Goal: Transaction & Acquisition: Obtain resource

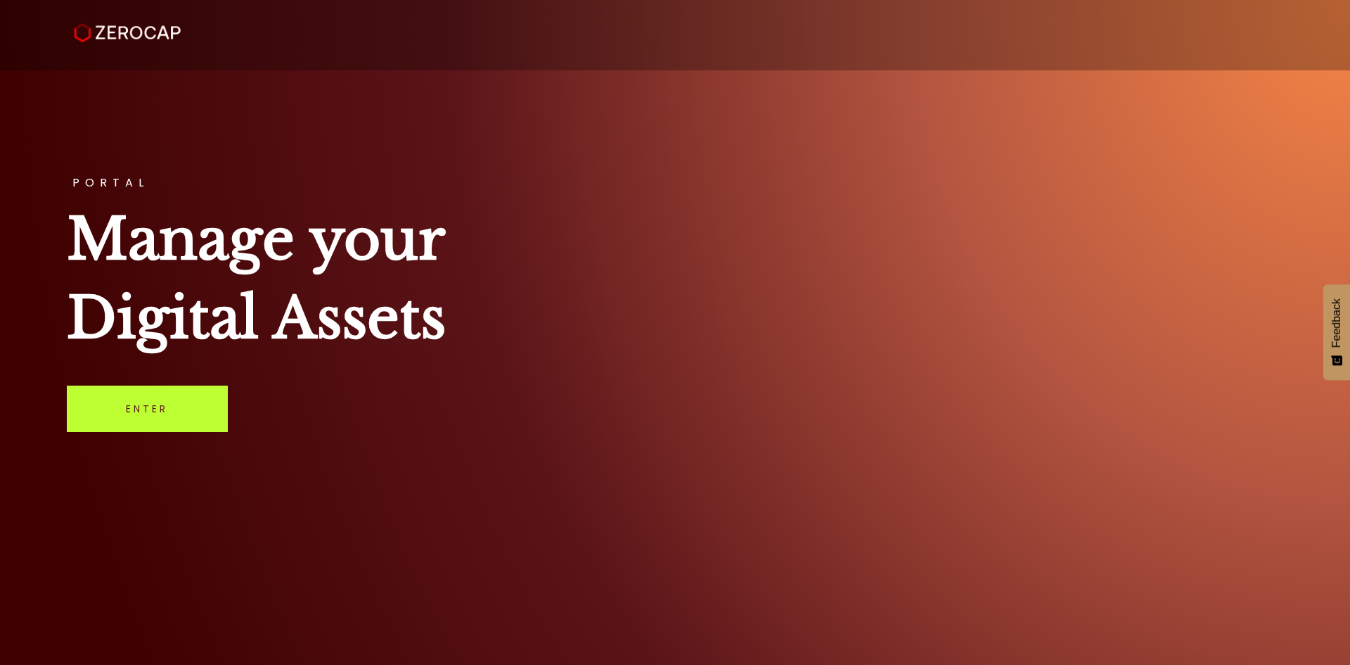
click at [198, 426] on link "Enter" at bounding box center [147, 408] width 161 height 46
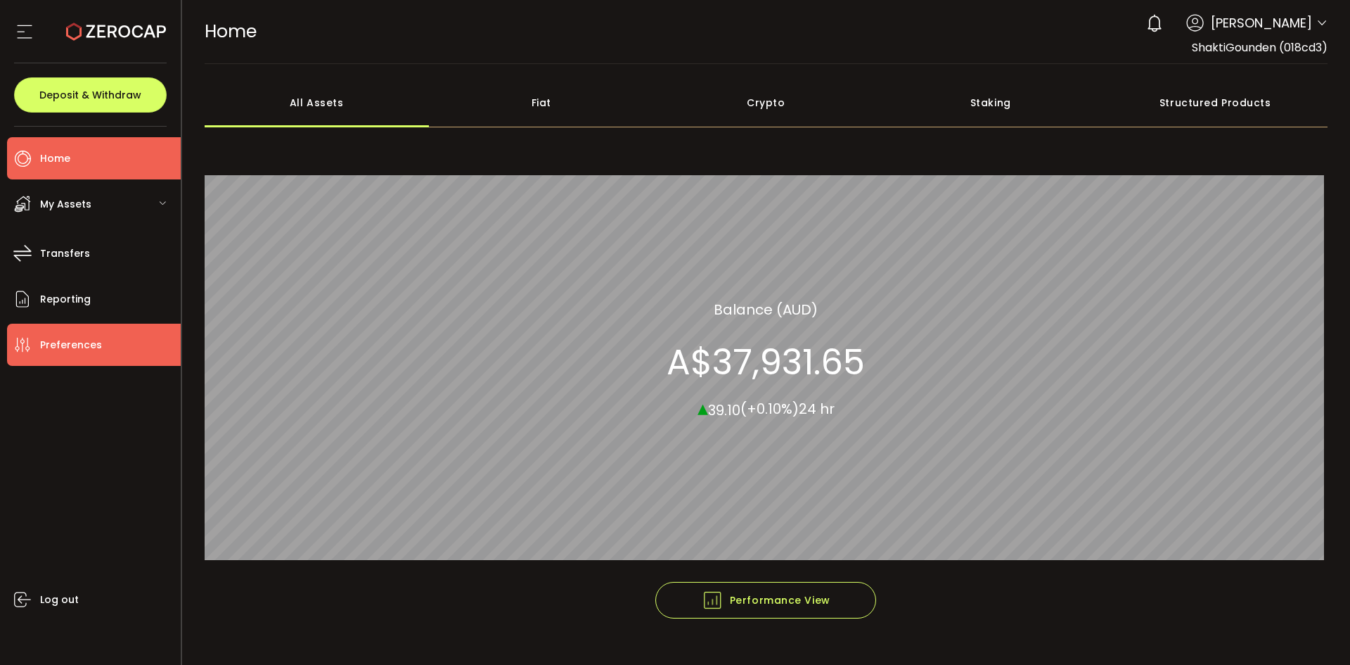
click at [84, 348] on span "Preferences" at bounding box center [71, 345] width 62 height 20
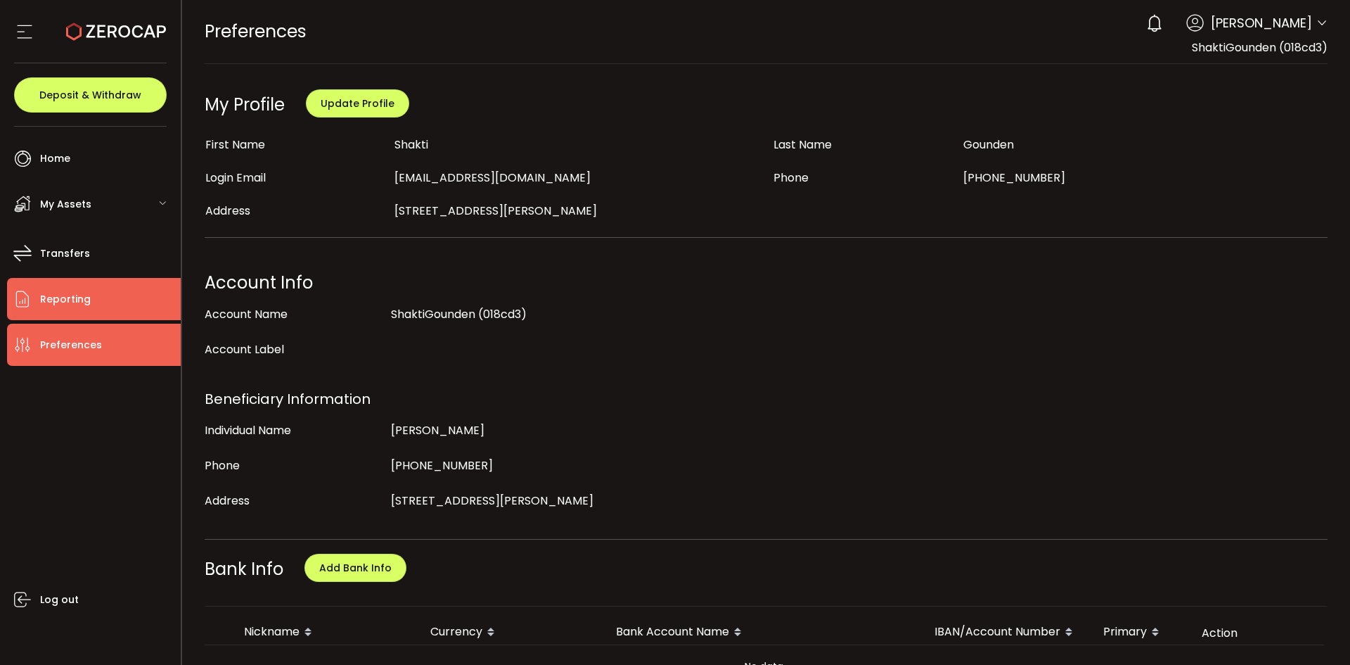
click at [77, 309] on li "Reporting" at bounding box center [94, 299] width 174 height 42
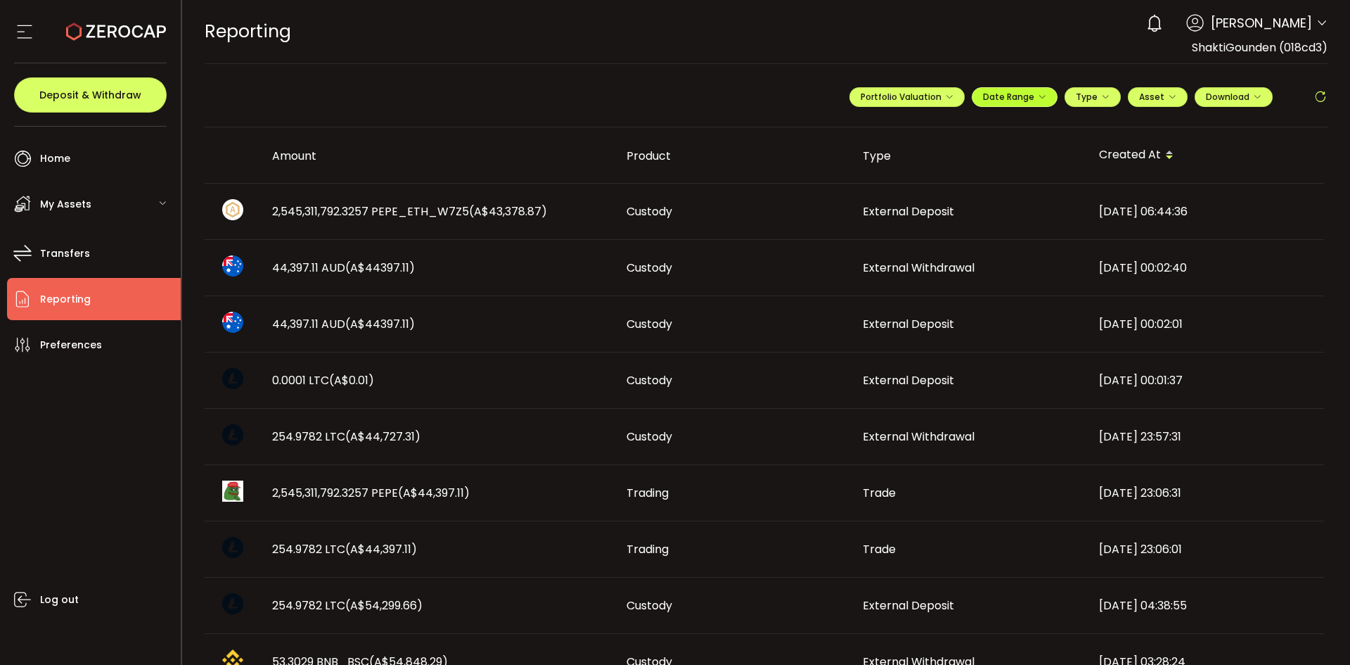
click at [1038, 99] on icon "button" at bounding box center [1042, 97] width 8 height 8
click at [917, 126] on icon at bounding box center [923, 126] width 18 height 14
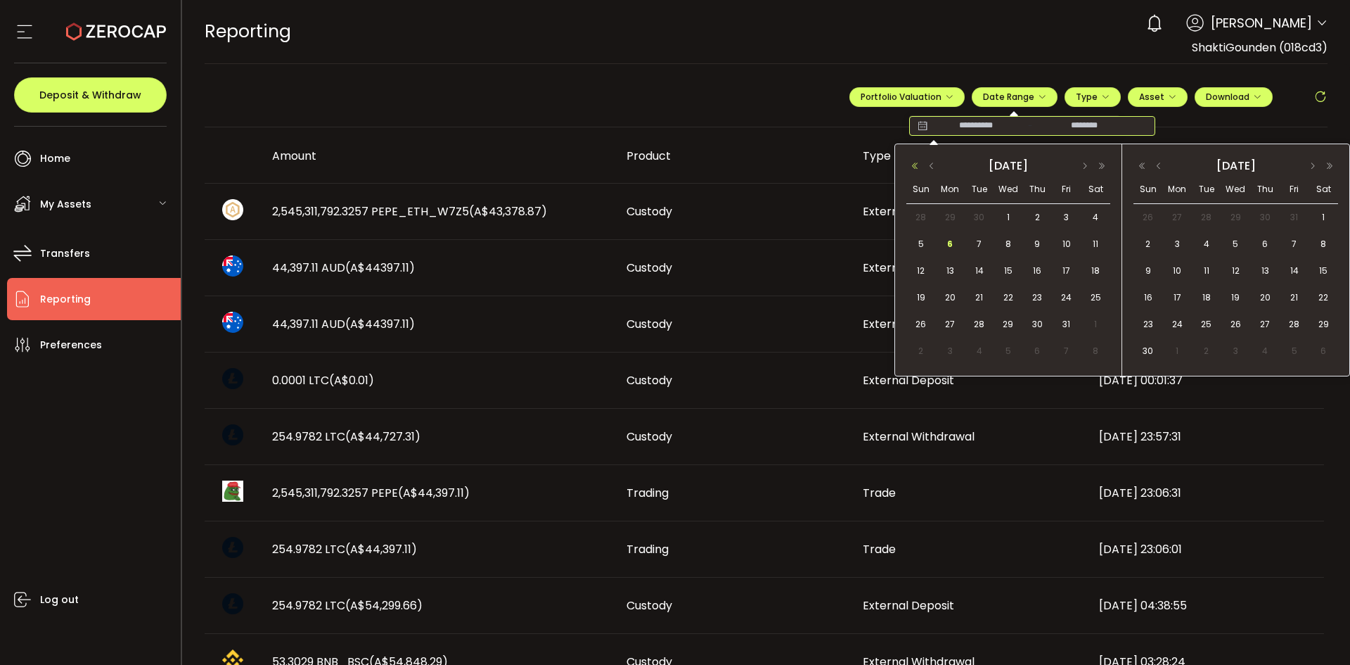
click at [912, 164] on button "button" at bounding box center [915, 166] width 17 height 10
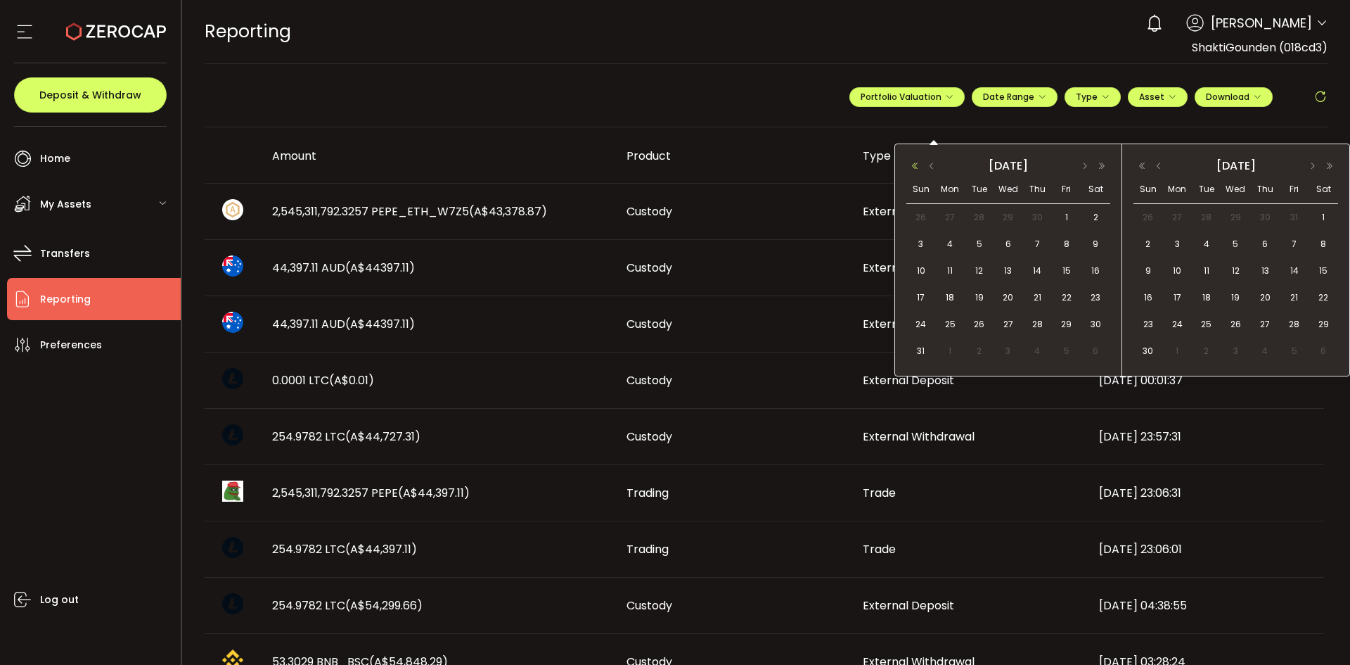
click at [912, 164] on button "button" at bounding box center [915, 166] width 17 height 10
click at [1085, 160] on div "2019 October" at bounding box center [1009, 165] width 204 height 20
click at [1085, 165] on button "button" at bounding box center [1085, 166] width 17 height 10
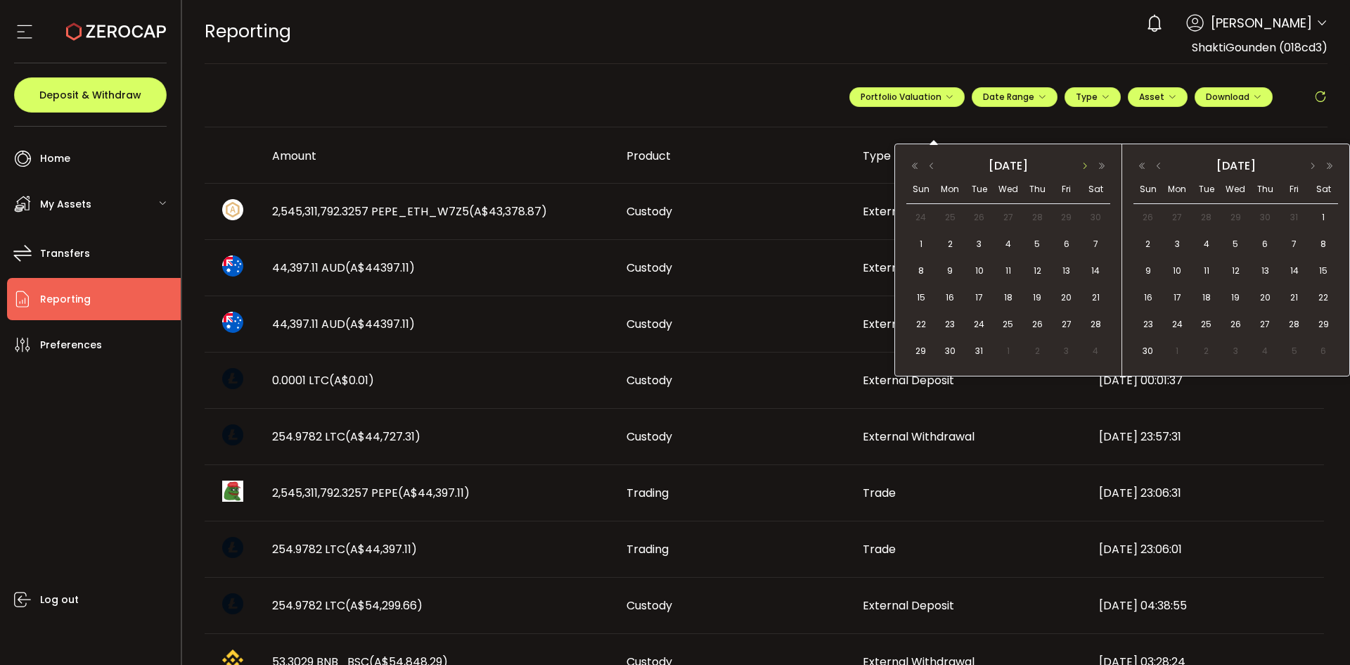
click at [1085, 165] on button "button" at bounding box center [1085, 166] width 17 height 10
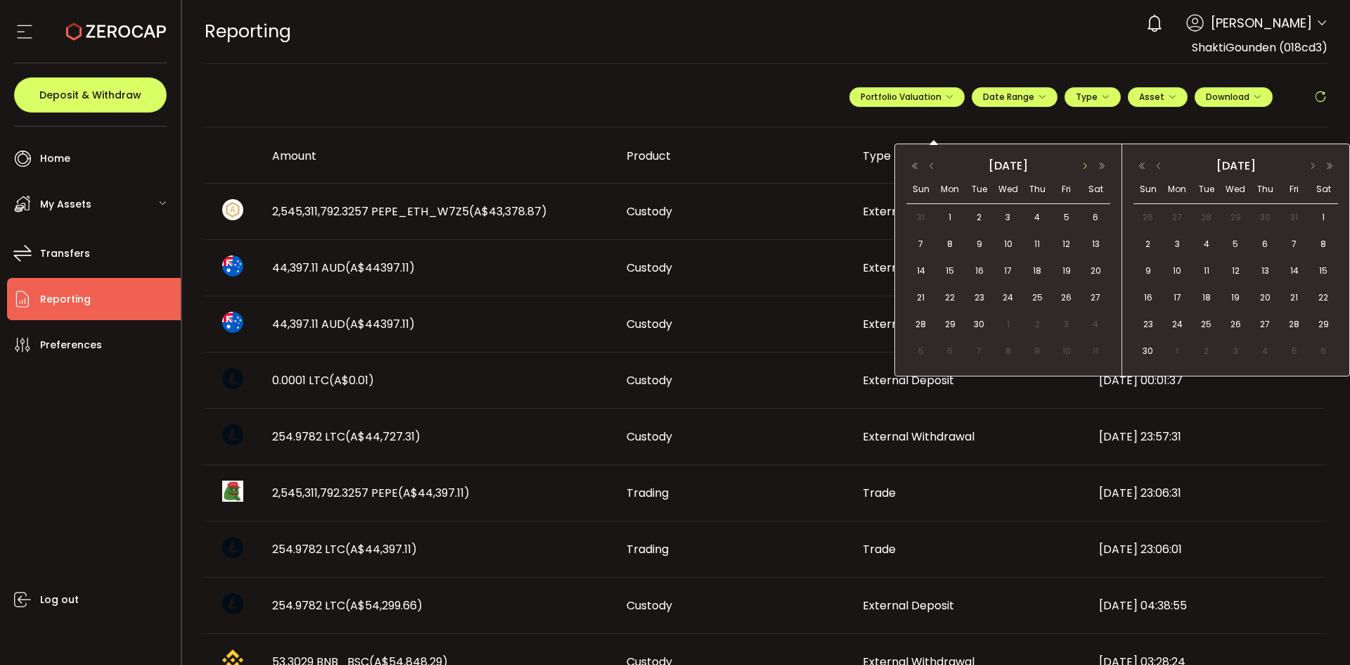
click at [1085, 165] on button "button" at bounding box center [1085, 166] width 17 height 10
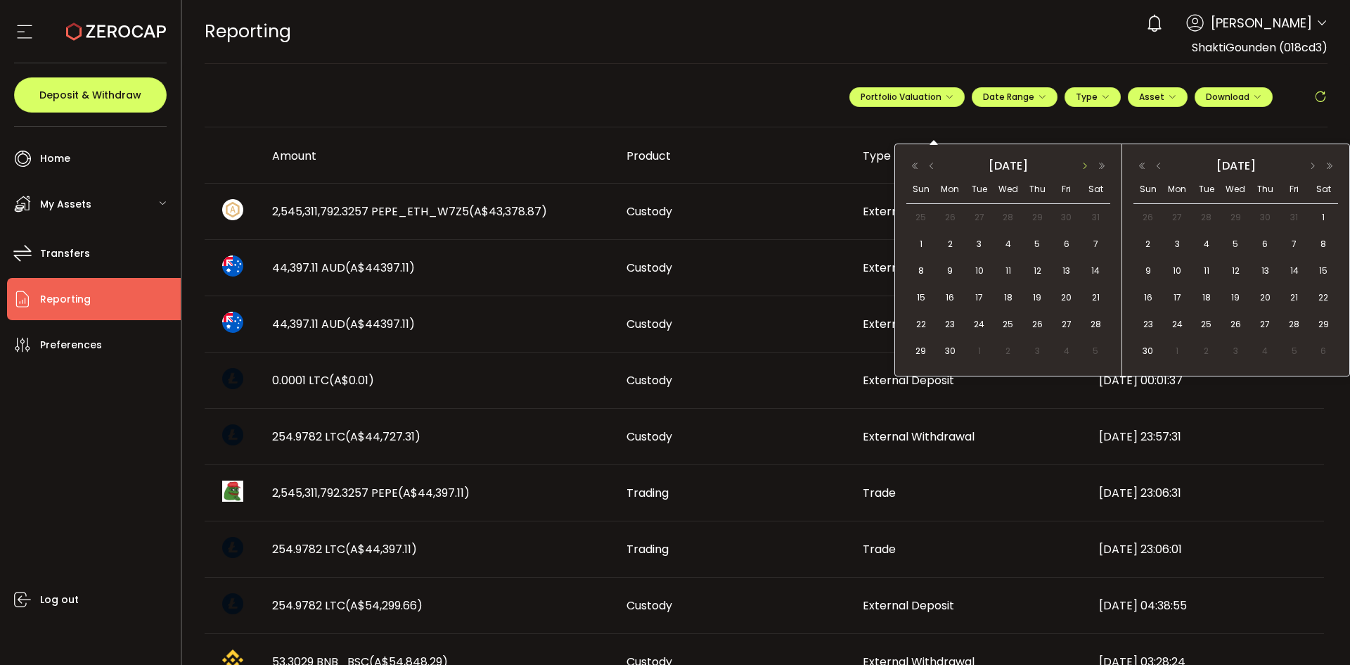
click at [1085, 165] on button "button" at bounding box center [1085, 166] width 17 height 10
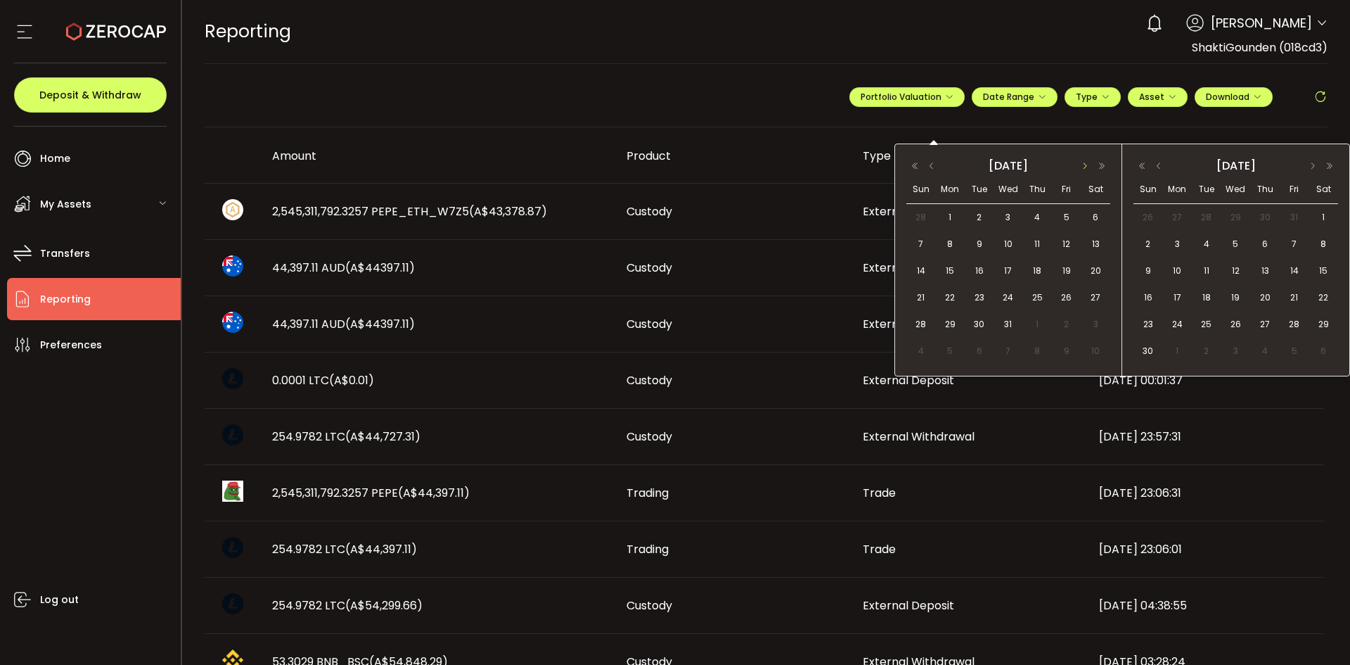
click at [1085, 165] on button "button" at bounding box center [1085, 166] width 17 height 10
click at [997, 162] on div "2021 July" at bounding box center [1009, 165] width 134 height 21
click at [1106, 162] on button "button" at bounding box center [1102, 166] width 17 height 10
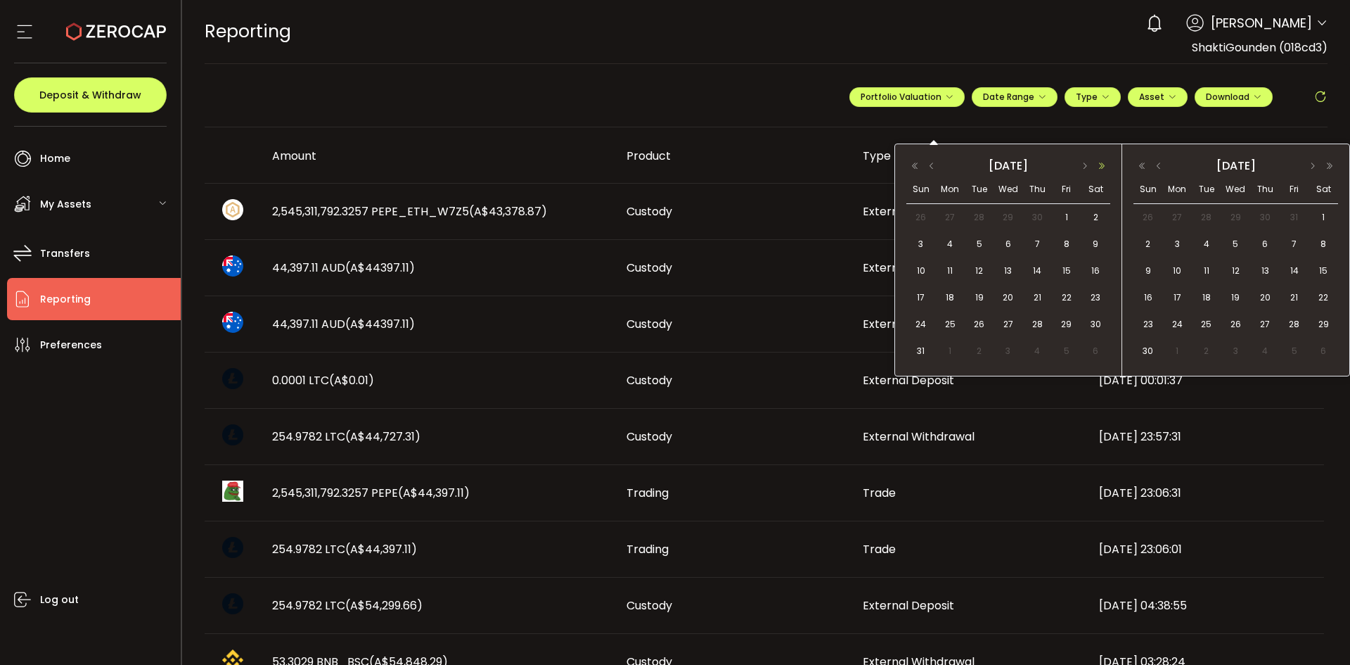
click at [1106, 162] on button "button" at bounding box center [1102, 166] width 17 height 10
click at [932, 167] on button "button" at bounding box center [931, 166] width 17 height 10
click at [950, 348] on span "1" at bounding box center [950, 351] width 17 height 17
click at [921, 354] on span "30" at bounding box center [921, 351] width 17 height 17
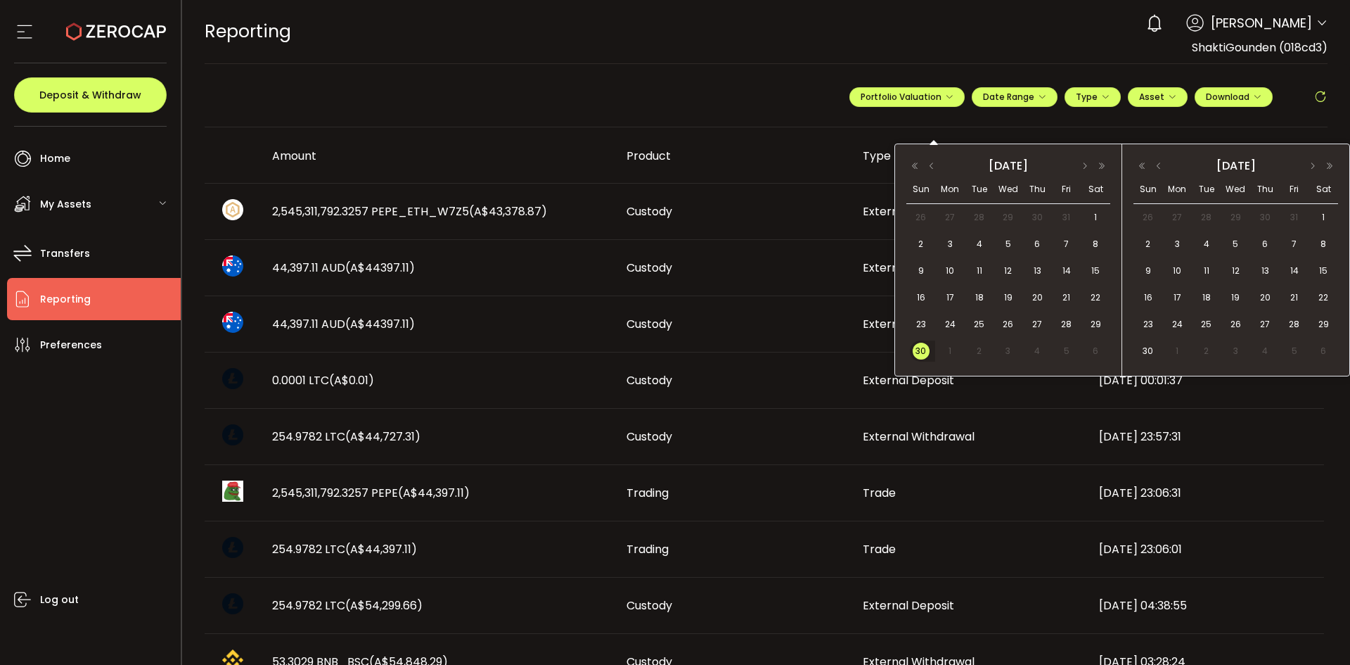
type input "**********"
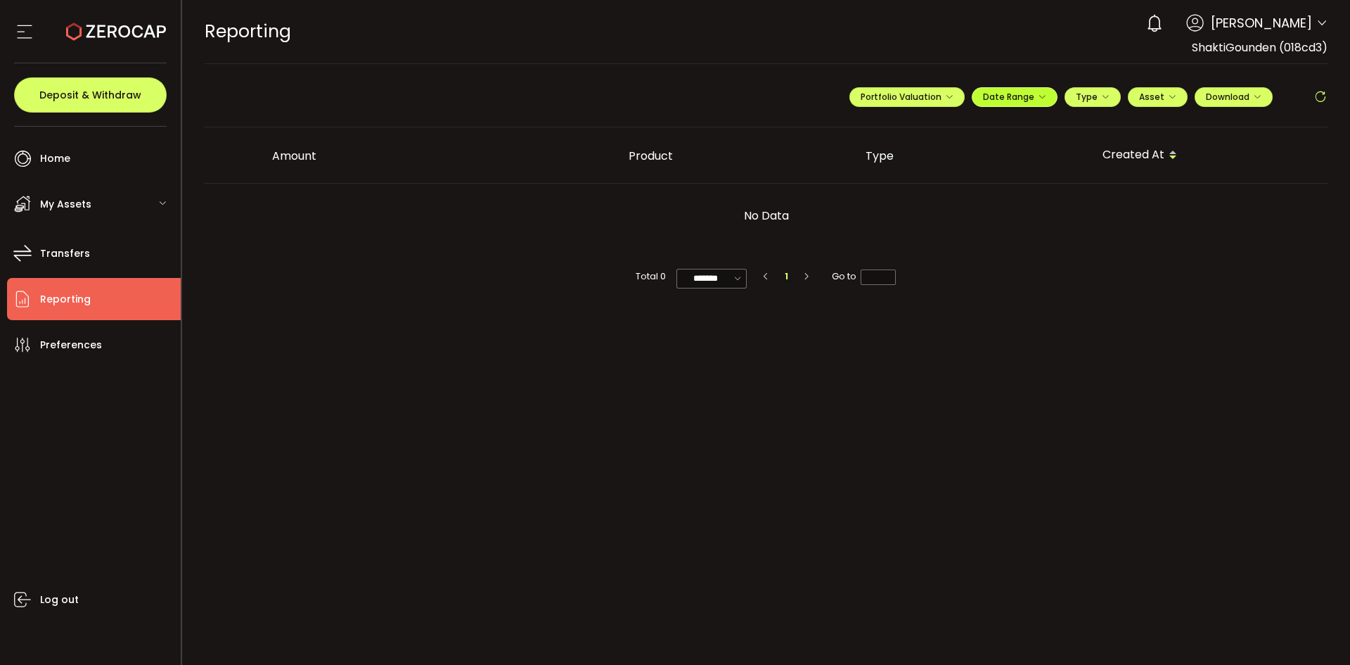
click at [1016, 101] on span "Date Range" at bounding box center [1014, 97] width 63 height 12
click at [1090, 124] on input "**********" at bounding box center [1084, 126] width 90 height 14
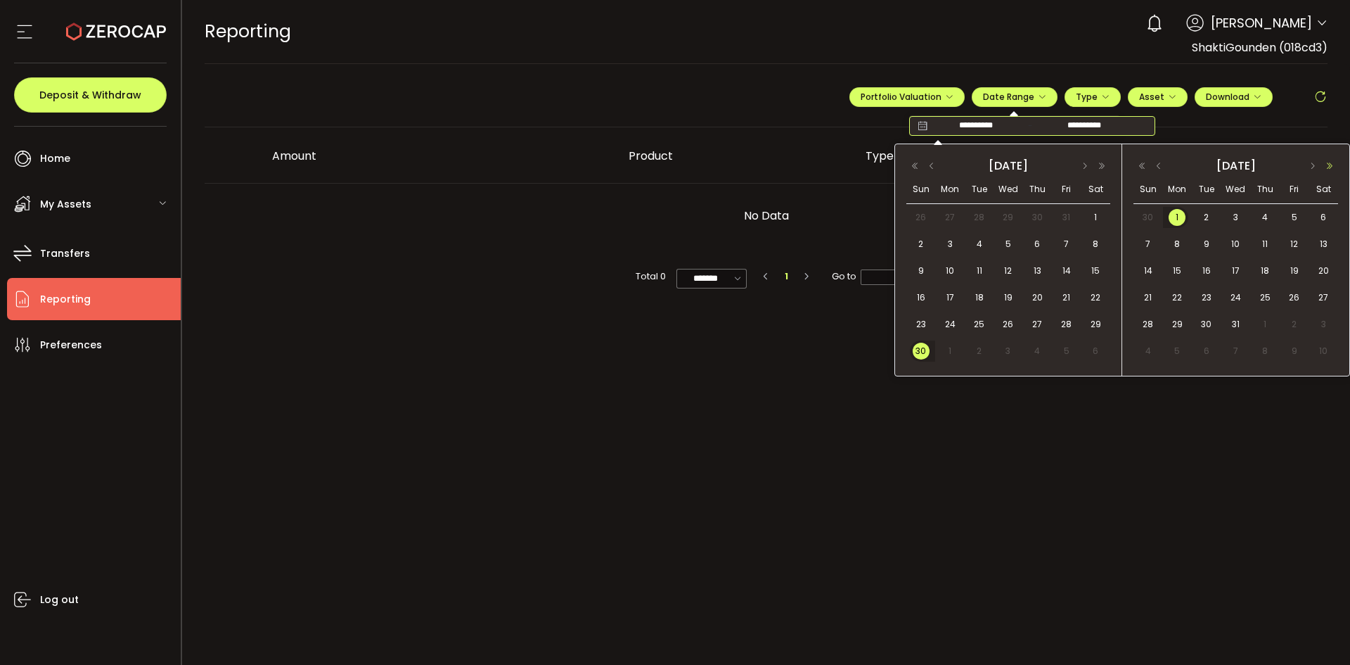
click at [1335, 165] on button "button" at bounding box center [1329, 166] width 17 height 10
click at [1172, 215] on span "30" at bounding box center [1177, 217] width 17 height 17
click at [1159, 165] on button "button" at bounding box center [1159, 166] width 17 height 10
click at [1180, 352] on span "30" at bounding box center [1177, 351] width 17 height 17
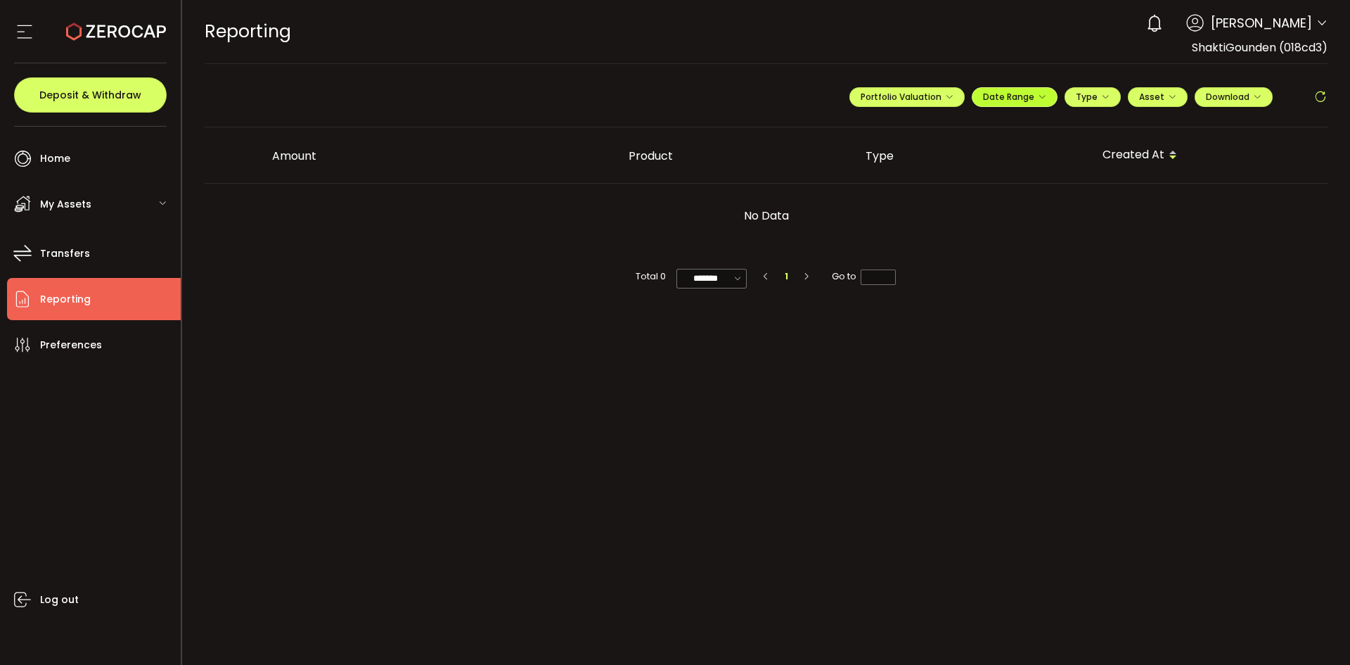
click at [1044, 101] on span "Date Range" at bounding box center [1014, 97] width 63 height 12
click at [921, 125] on icon at bounding box center [923, 126] width 18 height 14
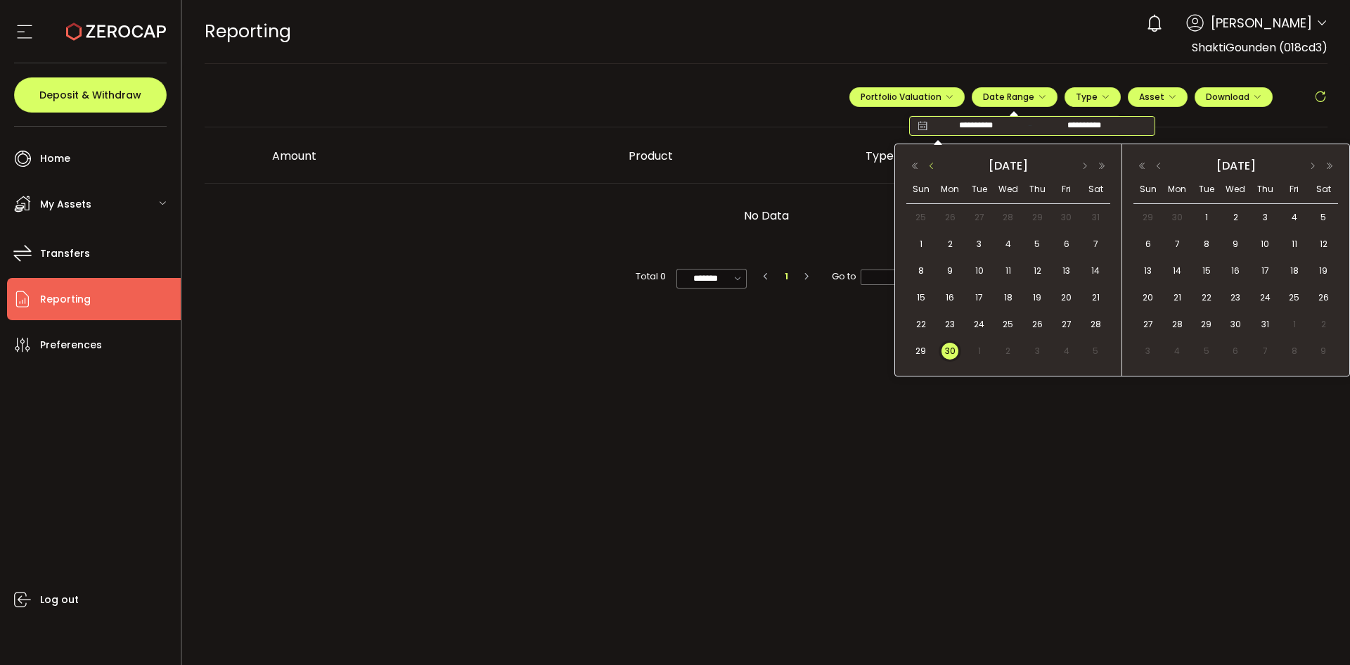
click at [933, 166] on button "button" at bounding box center [931, 166] width 17 height 10
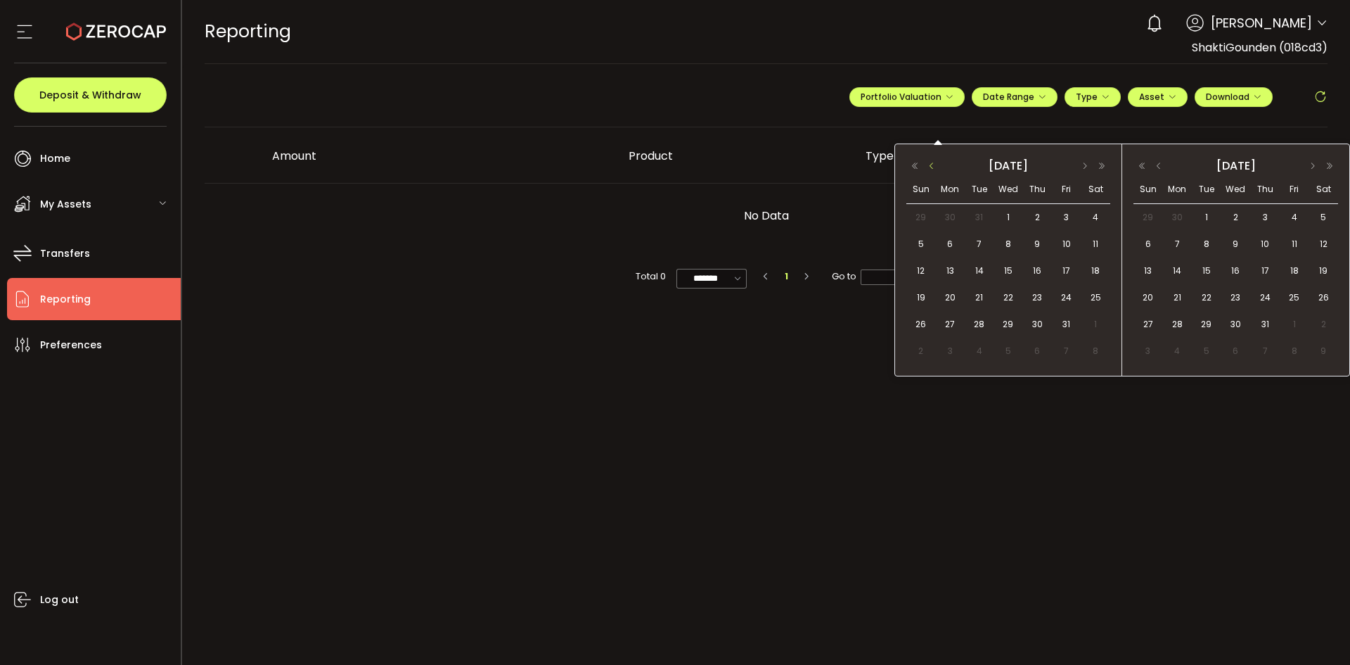
click at [933, 166] on button "button" at bounding box center [931, 166] width 17 height 10
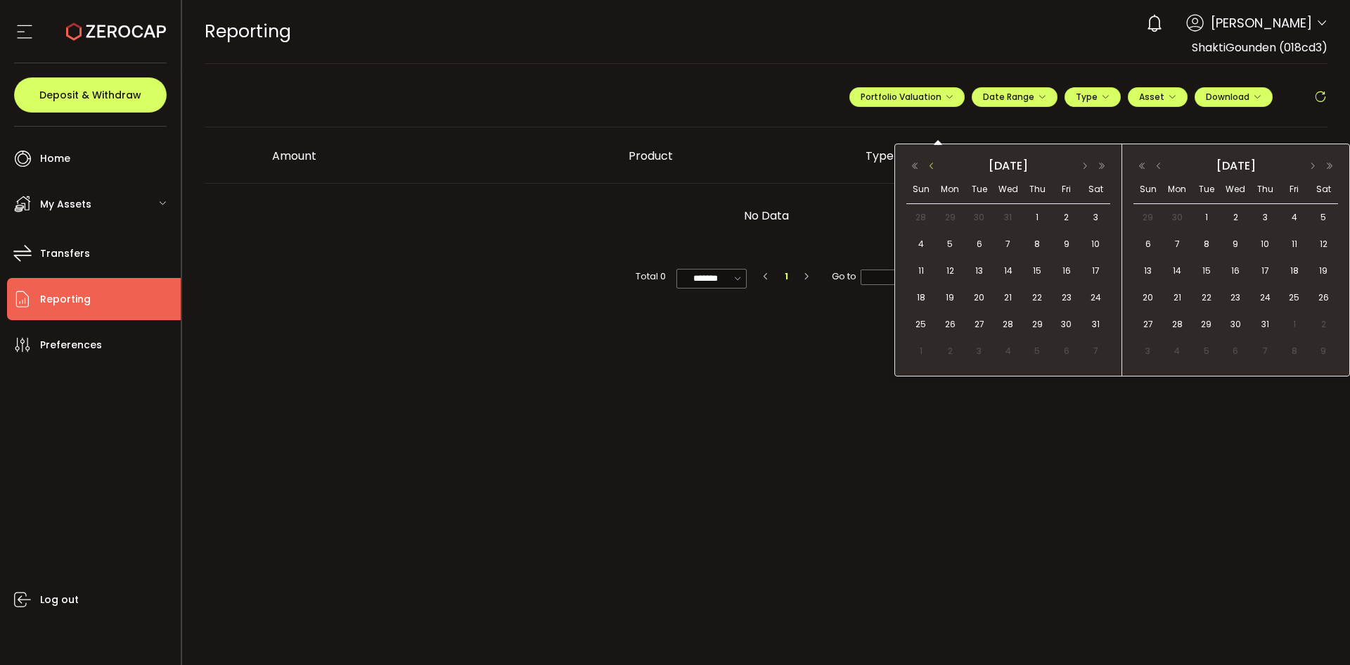
click at [933, 166] on button "button" at bounding box center [931, 166] width 17 height 10
click at [915, 353] on span "30" at bounding box center [921, 351] width 17 height 17
click at [1202, 217] on span "1" at bounding box center [1206, 217] width 17 height 17
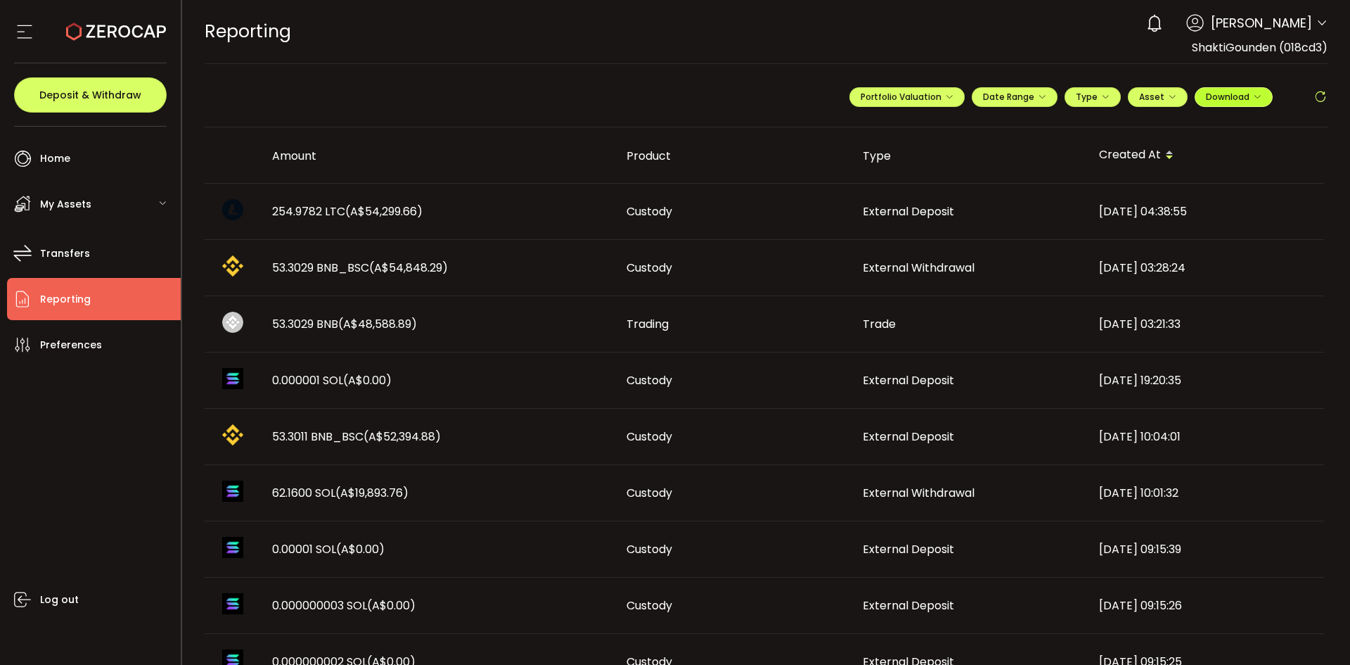
click at [1243, 102] on span "Download" at bounding box center [1234, 97] width 56 height 12
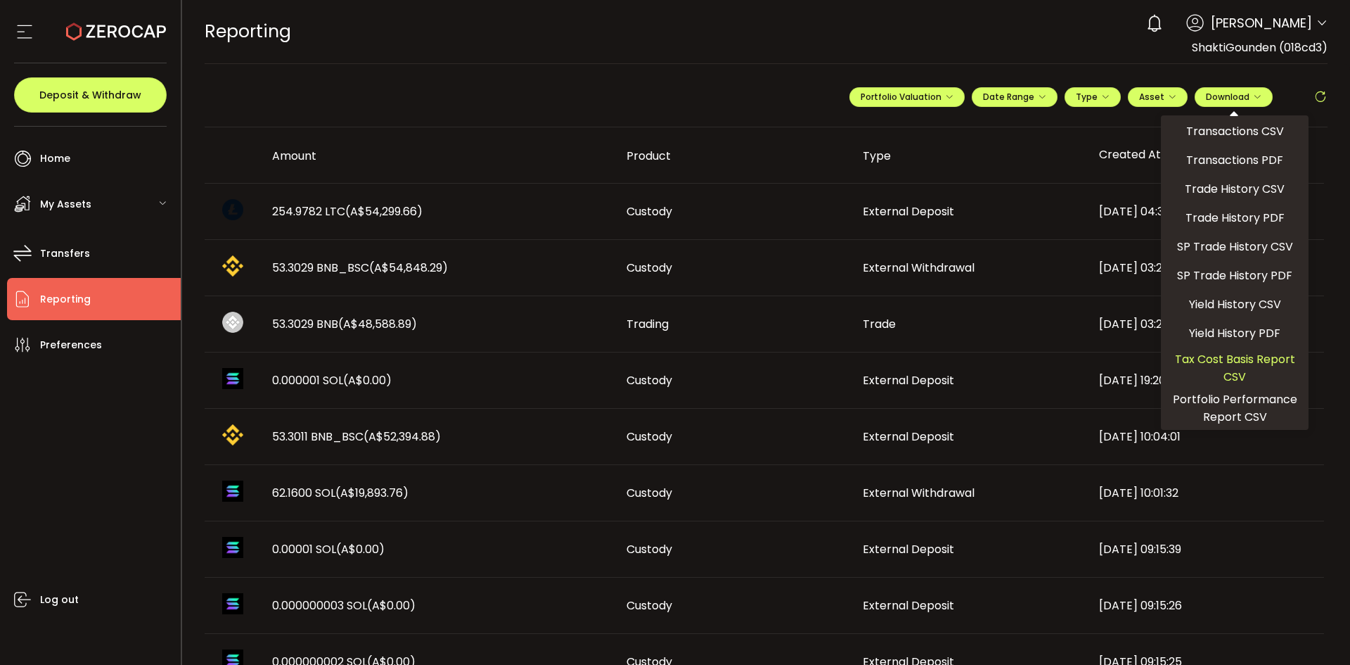
click at [1224, 373] on span "Tax Cost Basis Report CSV" at bounding box center [1235, 367] width 136 height 35
click at [1235, 376] on span "Tax Cost Basis Report CSV" at bounding box center [1235, 367] width 136 height 35
click at [626, 94] on div "**********" at bounding box center [767, 102] width 1124 height 49
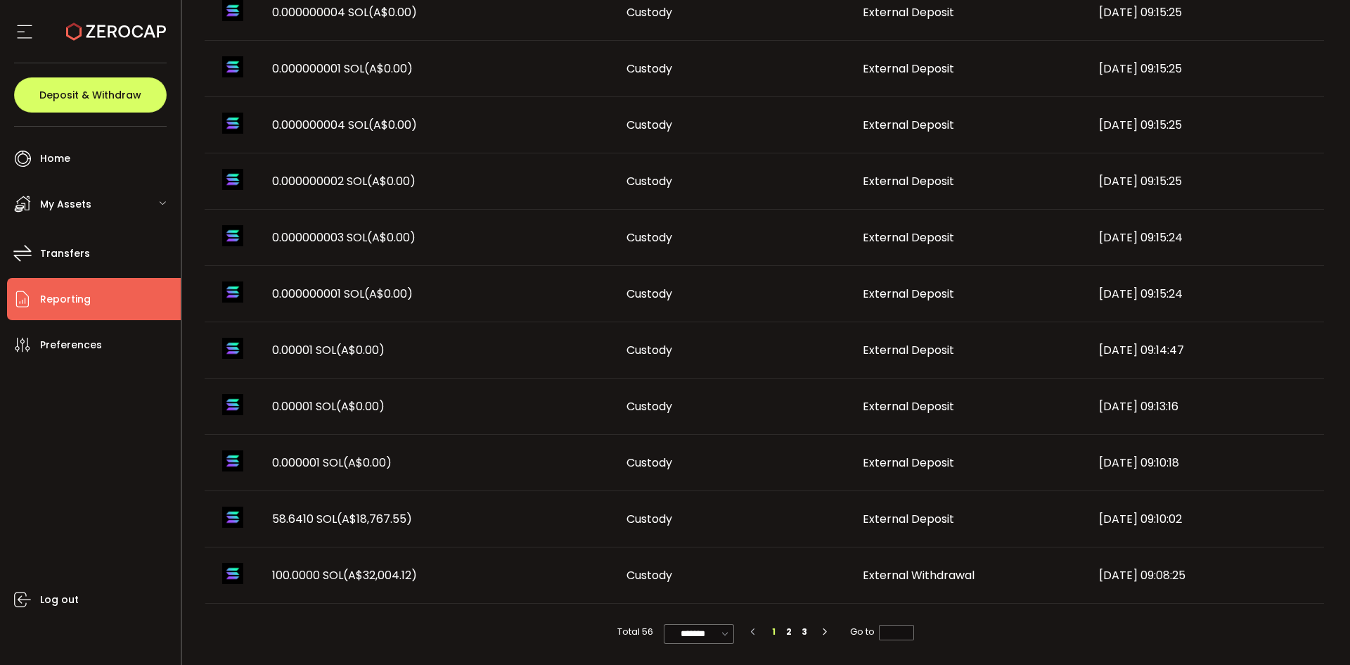
scroll to position [715, 0]
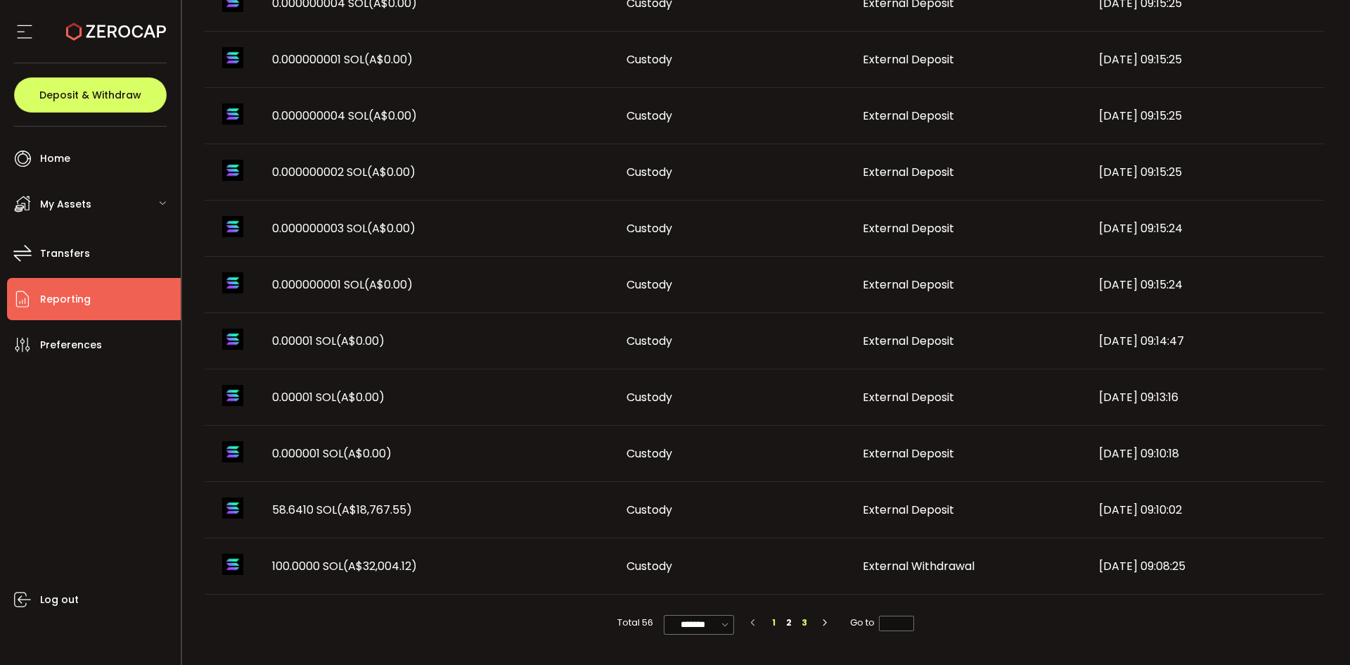
click at [801, 620] on li "3" at bounding box center [804, 622] width 15 height 15
type input "*"
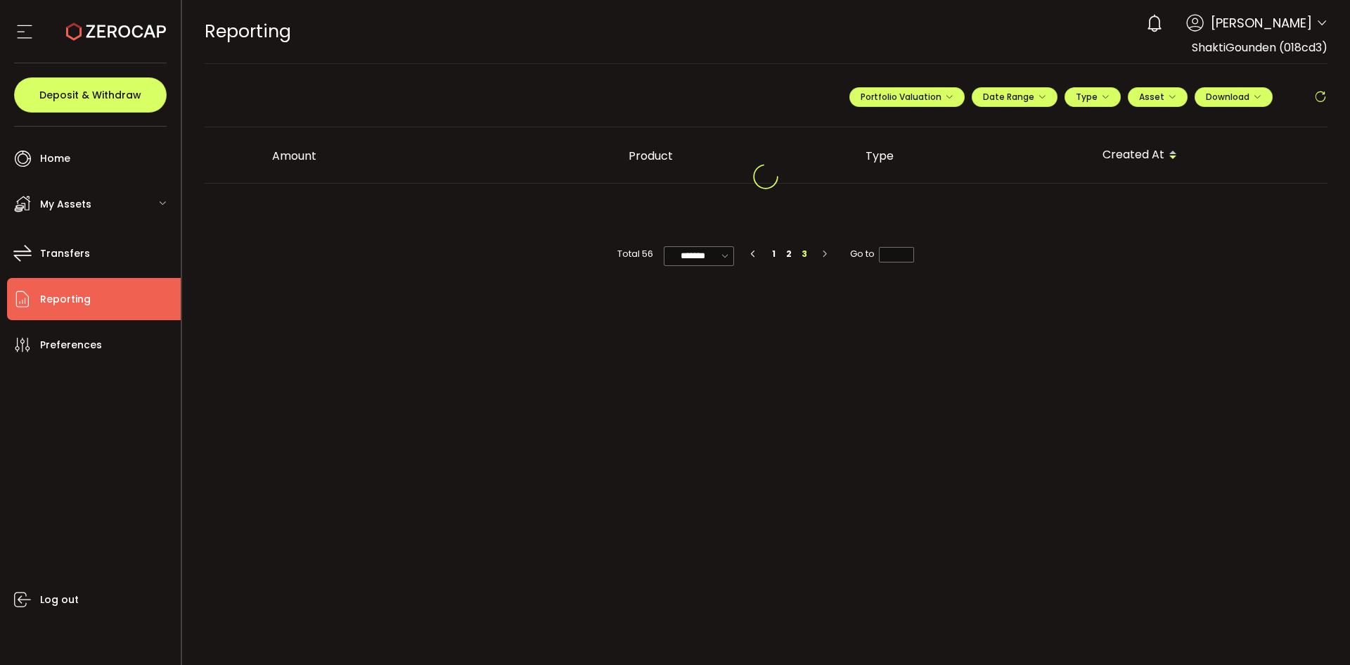
scroll to position [0, 0]
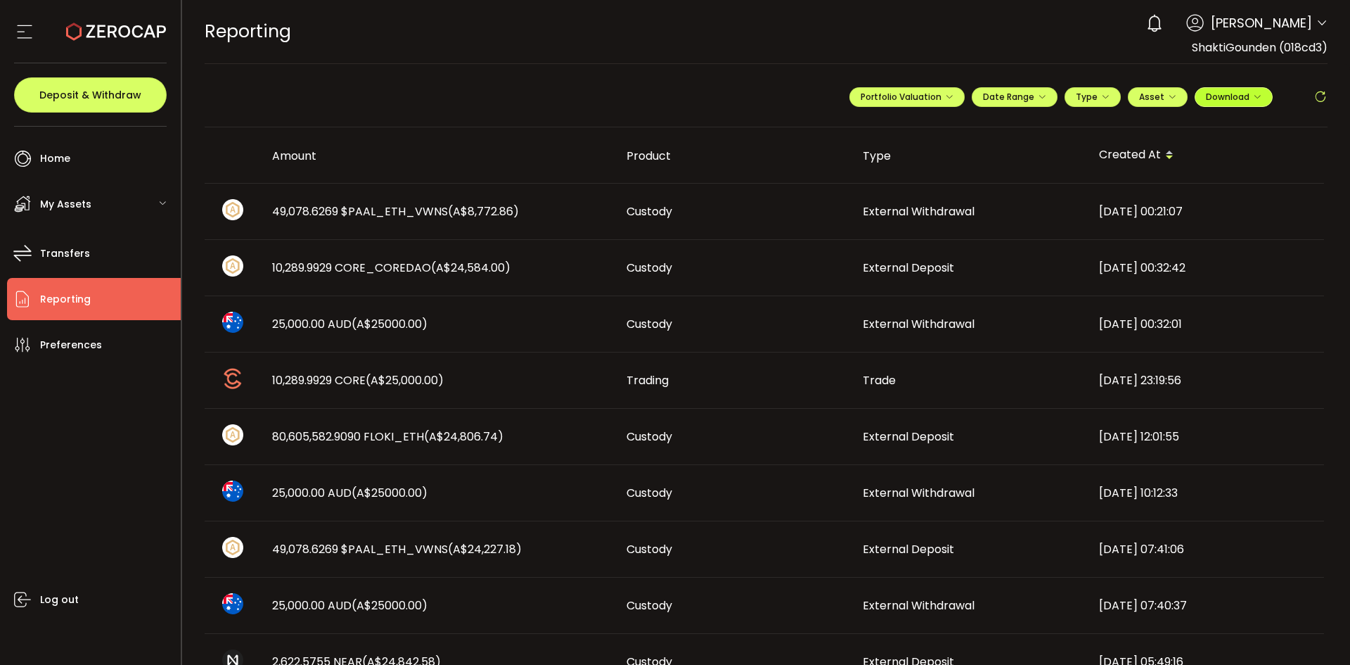
click at [1254, 94] on icon "button" at bounding box center [1257, 97] width 8 height 8
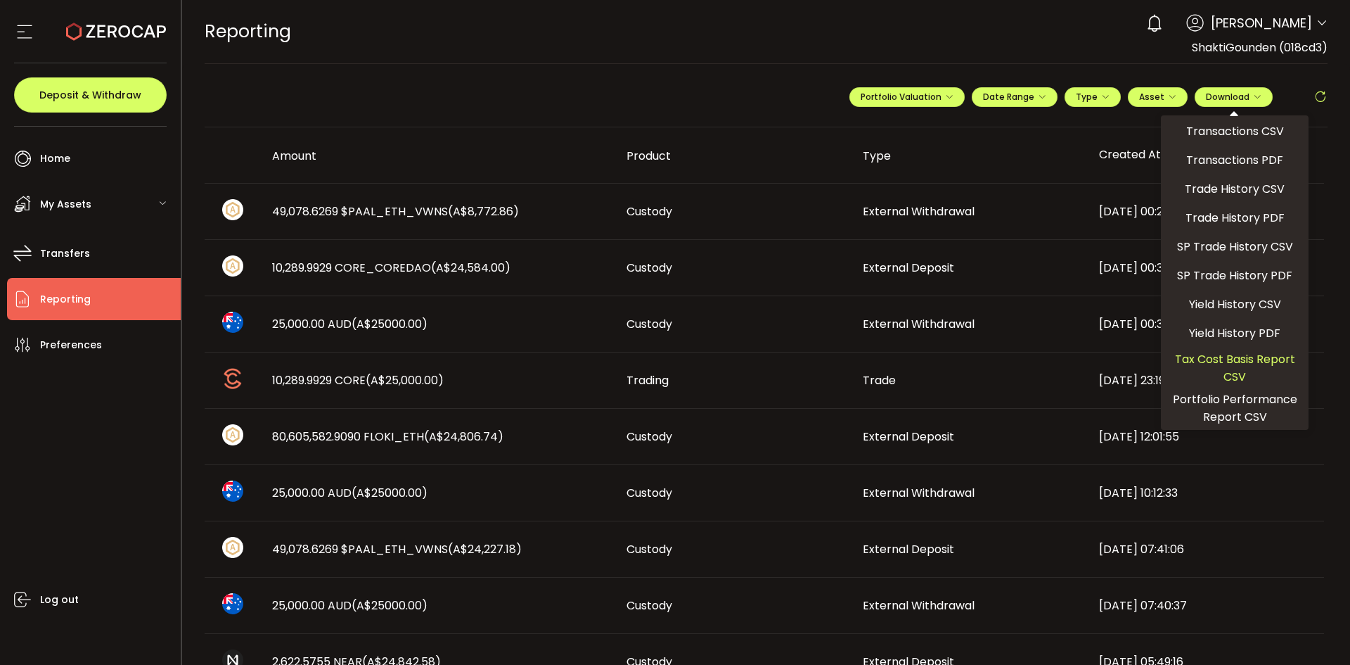
click at [1226, 373] on span "Tax Cost Basis Report CSV" at bounding box center [1235, 367] width 136 height 35
click at [1205, 359] on span "Tax Cost Basis Report CSV" at bounding box center [1235, 367] width 136 height 35
click at [937, 25] on div "REPORTING Buy Power A$0.00 AUD Reporting Reporting Verify Your Identity 0 Shakt…" at bounding box center [767, 31] width 1124 height 63
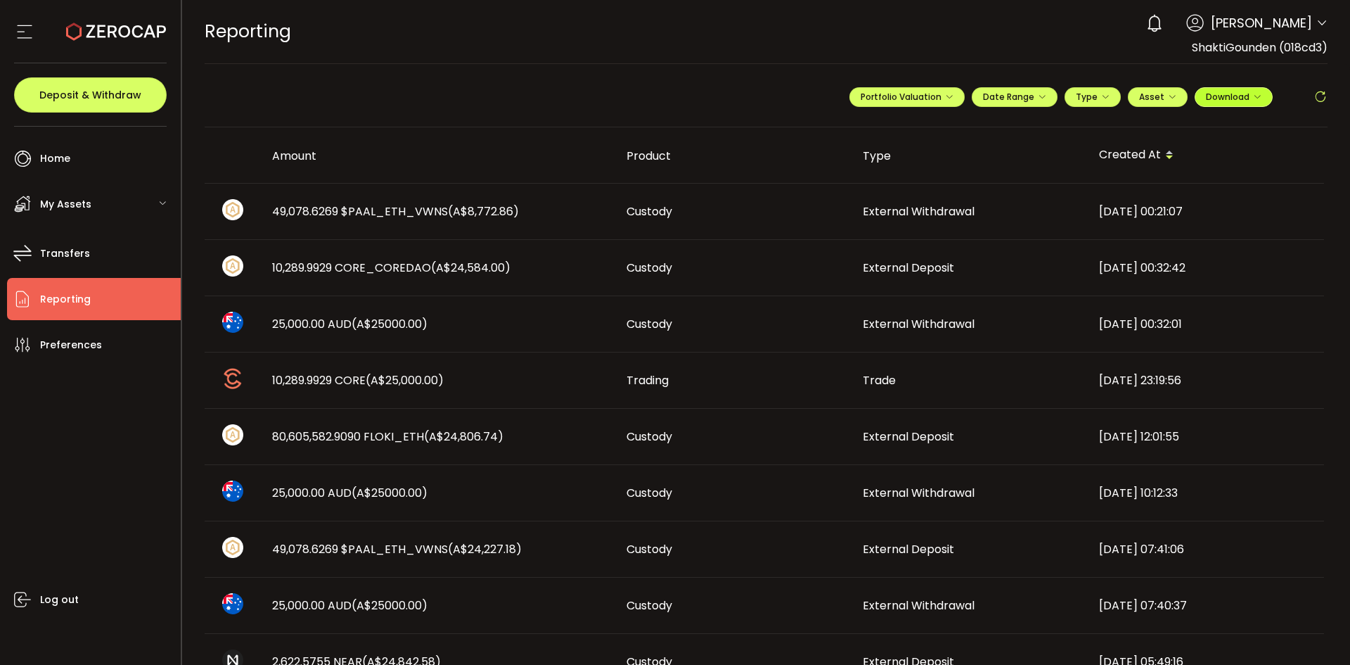
click at [1240, 99] on span "Download" at bounding box center [1234, 97] width 56 height 12
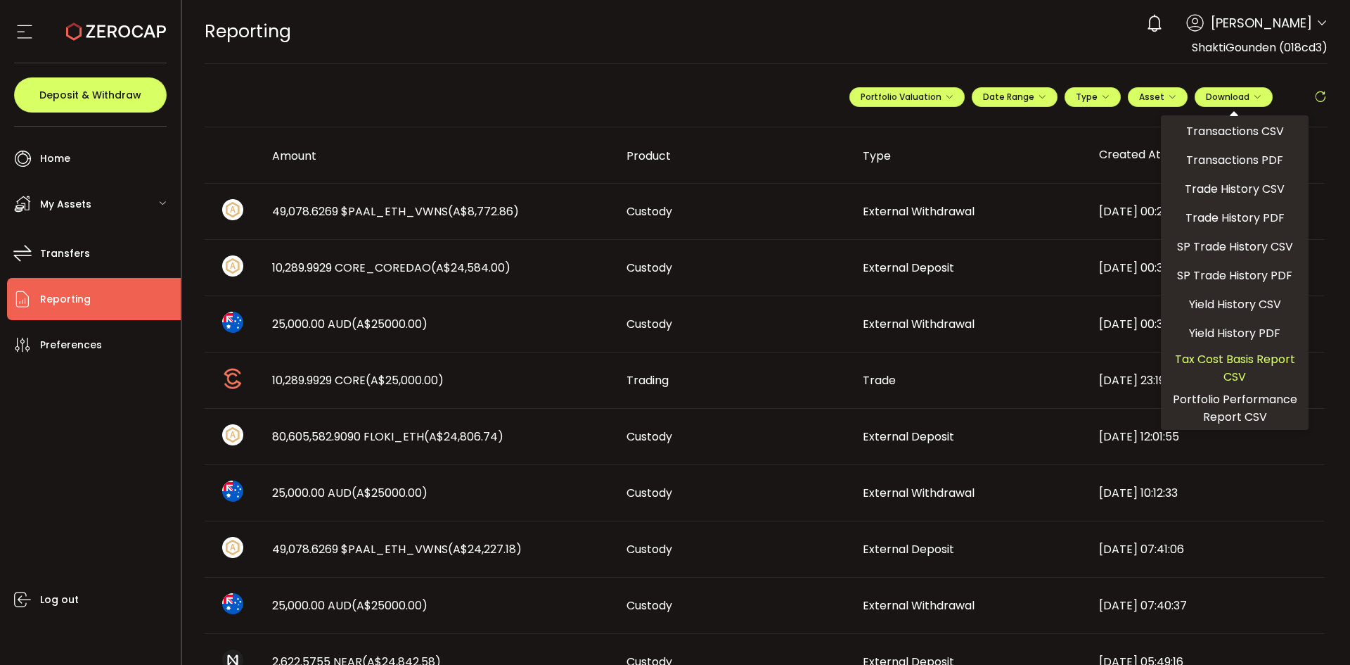
click at [1215, 371] on span "Tax Cost Basis Report CSV" at bounding box center [1235, 367] width 136 height 35
click at [1224, 366] on span "Tax Cost Basis Report CSV" at bounding box center [1235, 367] width 136 height 35
click at [1227, 366] on span "Tax Cost Basis Report CSV" at bounding box center [1235, 367] width 136 height 35
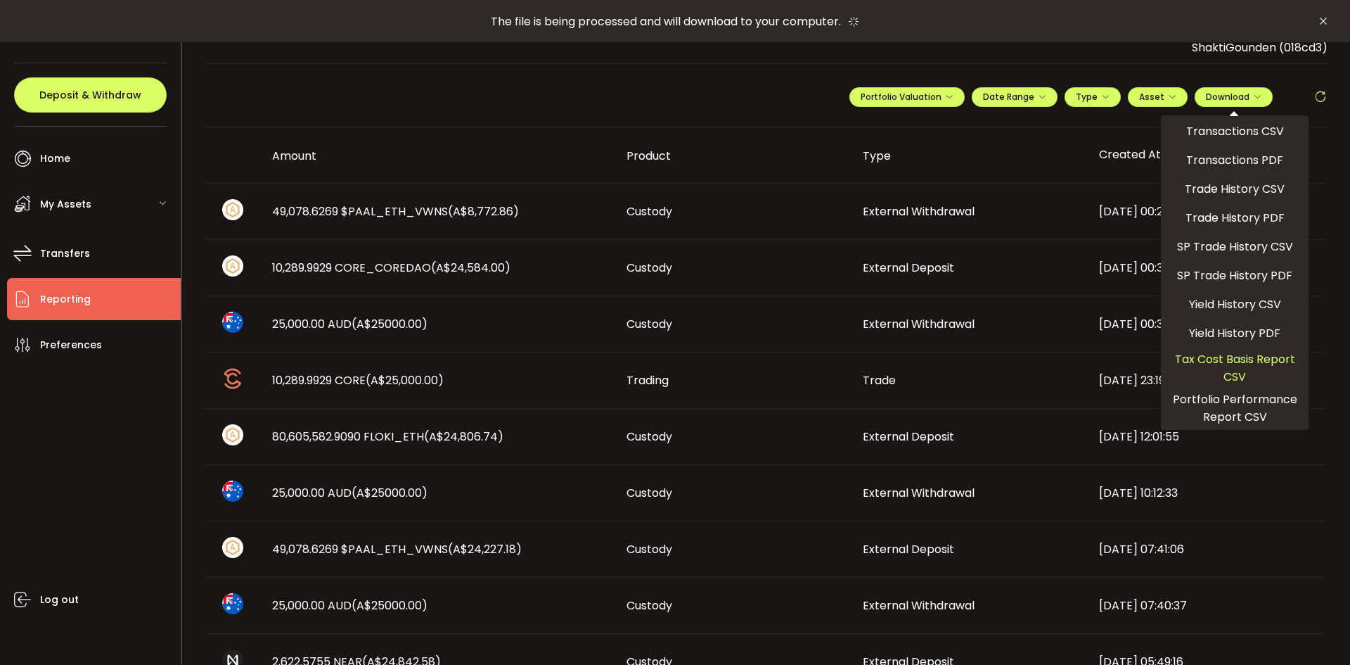
click at [1227, 366] on span "Tax Cost Basis Report CSV" at bounding box center [1235, 367] width 136 height 35
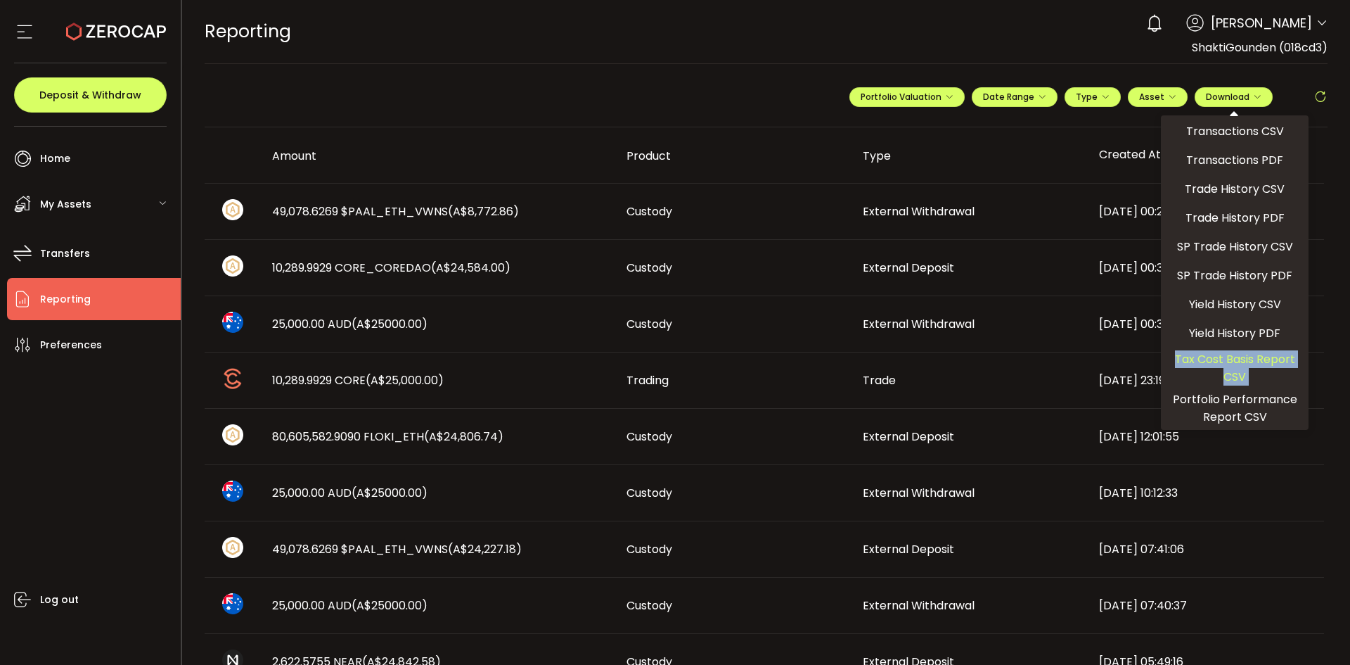
click at [1217, 365] on span "Tax Cost Basis Report CSV" at bounding box center [1235, 367] width 136 height 35
click at [1224, 359] on span "Tax Cost Basis Report CSV" at bounding box center [1235, 367] width 136 height 35
click at [1231, 371] on span "Tax Cost Basis Report CSV" at bounding box center [1235, 367] width 136 height 35
click at [1229, 375] on span "Tax Cost Basis Report CSV" at bounding box center [1235, 367] width 136 height 35
click at [783, 109] on div "**********" at bounding box center [767, 102] width 1124 height 49
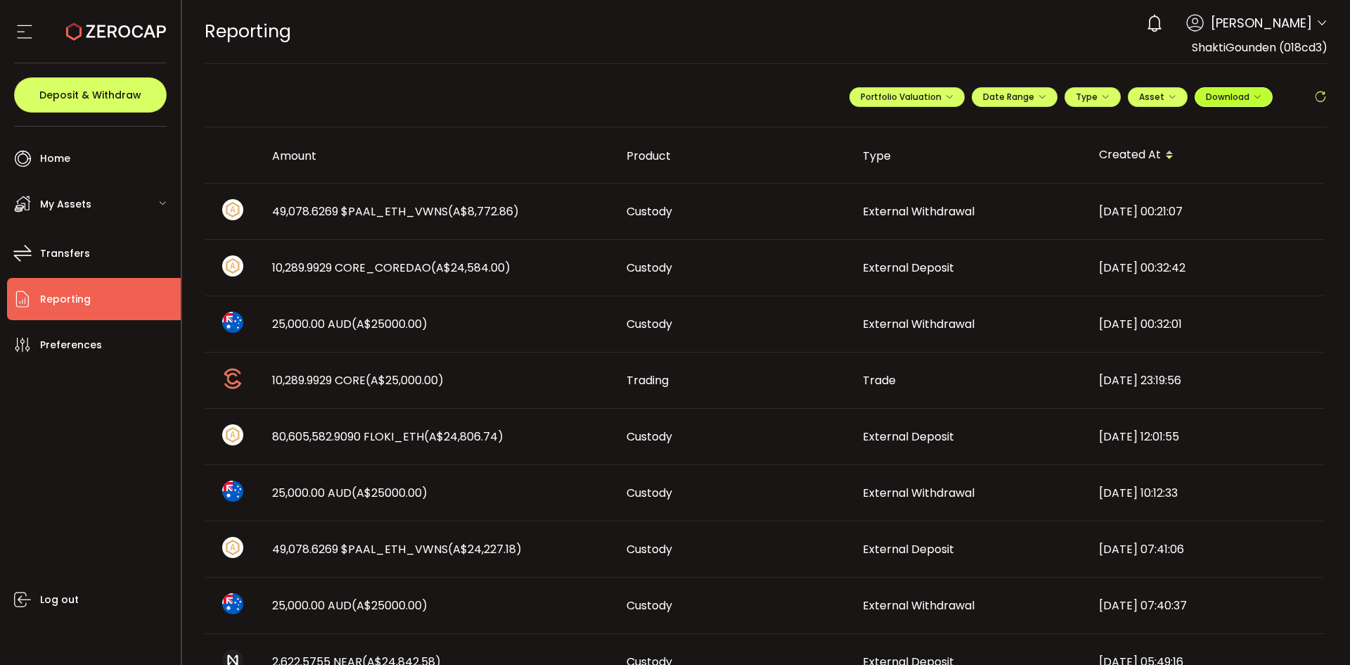
click at [1232, 91] on span "Download" at bounding box center [1234, 97] width 56 height 12
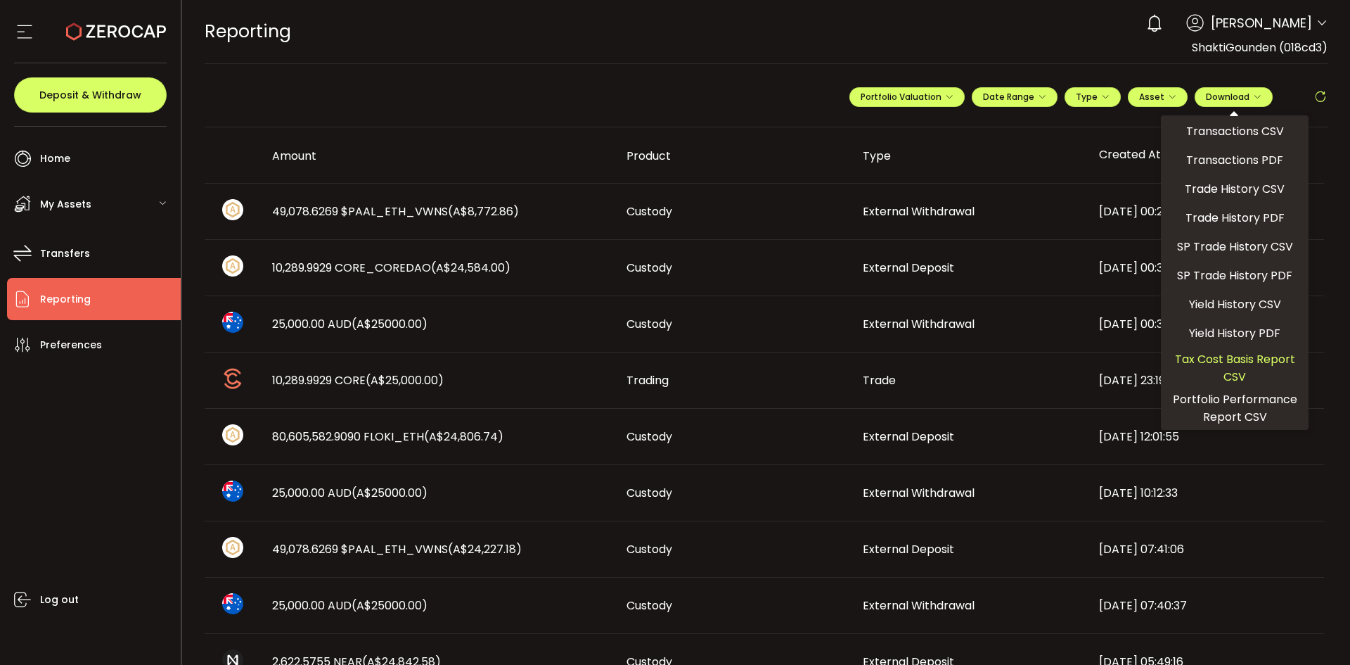
click at [1224, 371] on span "Tax Cost Basis Report CSV" at bounding box center [1235, 367] width 136 height 35
click at [1238, 96] on span "Download" at bounding box center [1234, 97] width 56 height 12
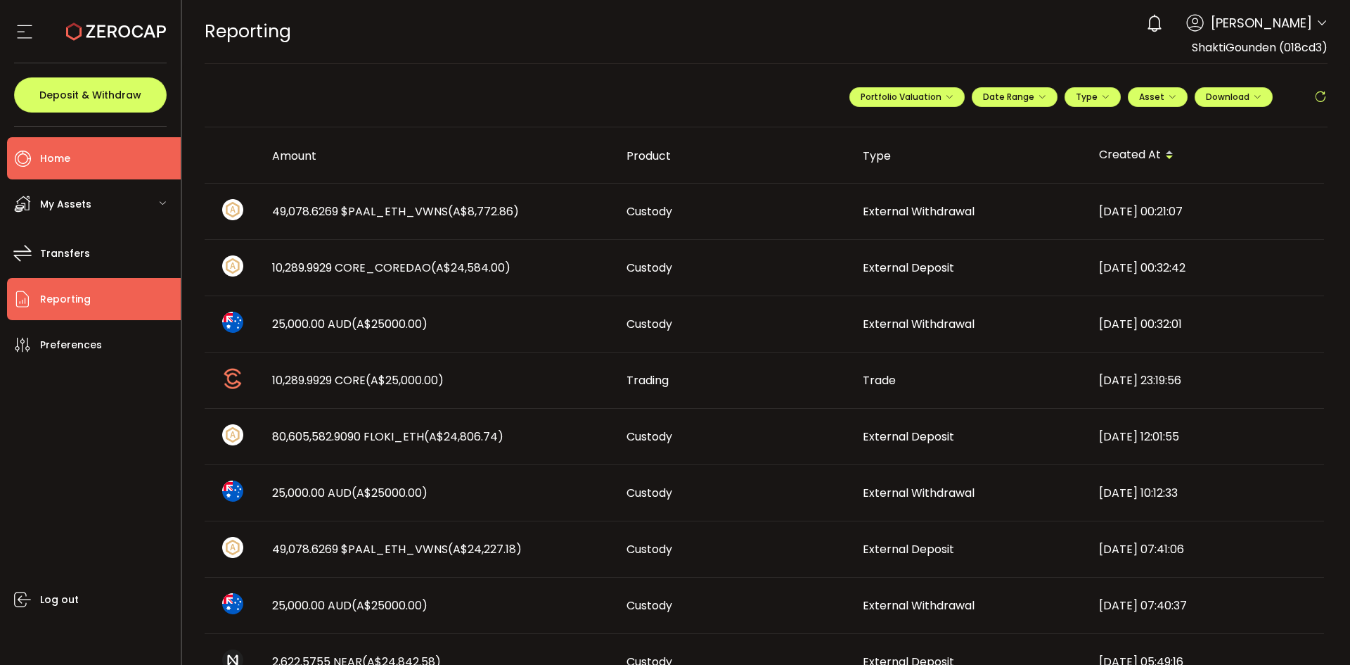
click at [67, 164] on span "Home" at bounding box center [55, 158] width 30 height 20
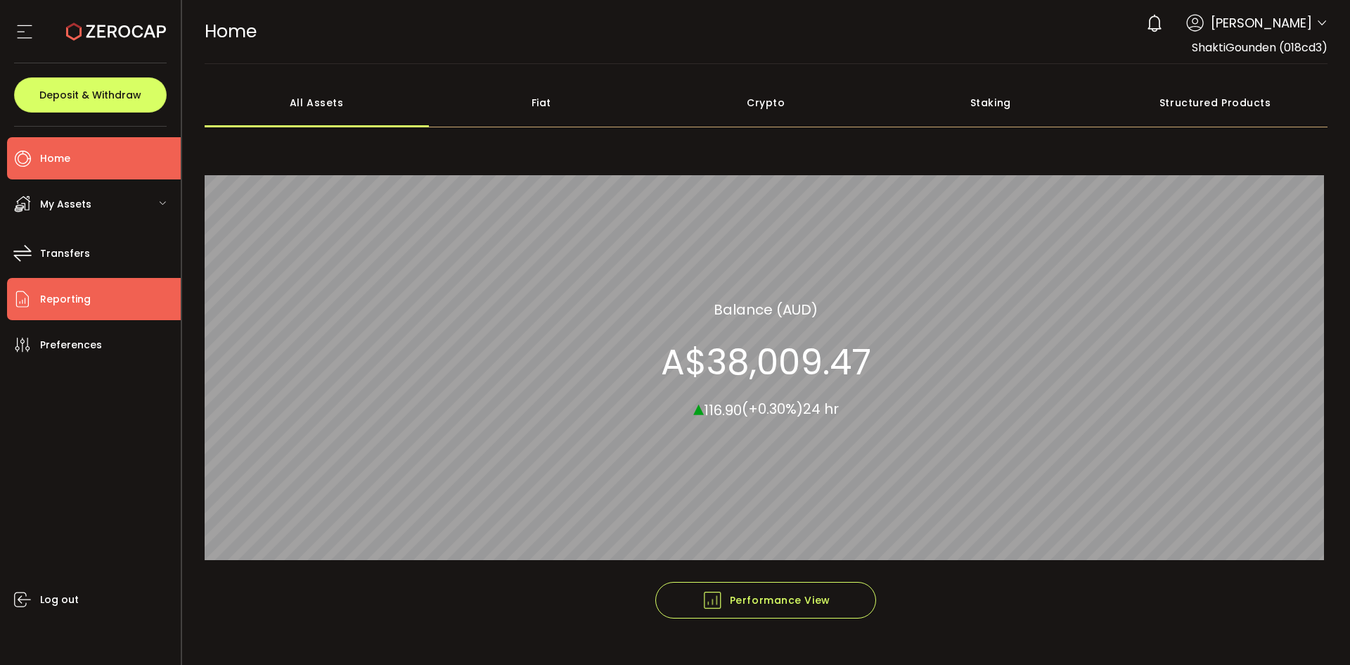
click at [76, 306] on span "Reporting" at bounding box center [65, 299] width 51 height 20
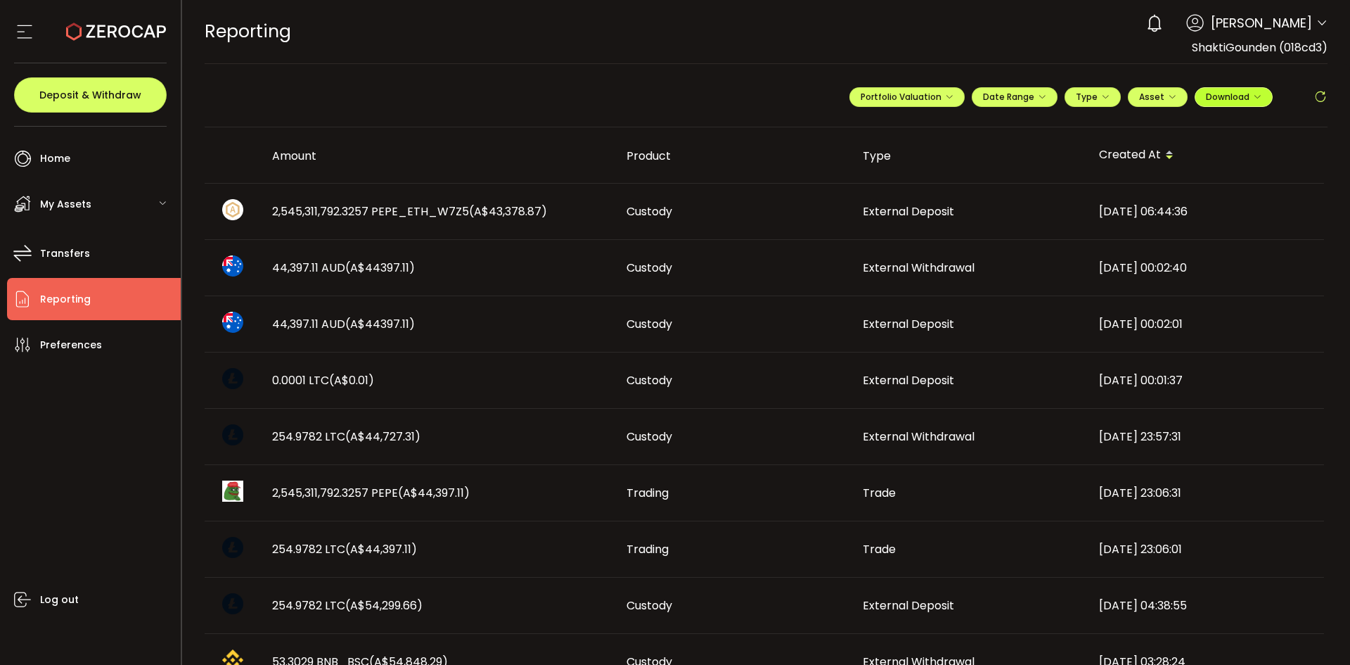
click at [1247, 96] on span "Download" at bounding box center [1234, 97] width 56 height 12
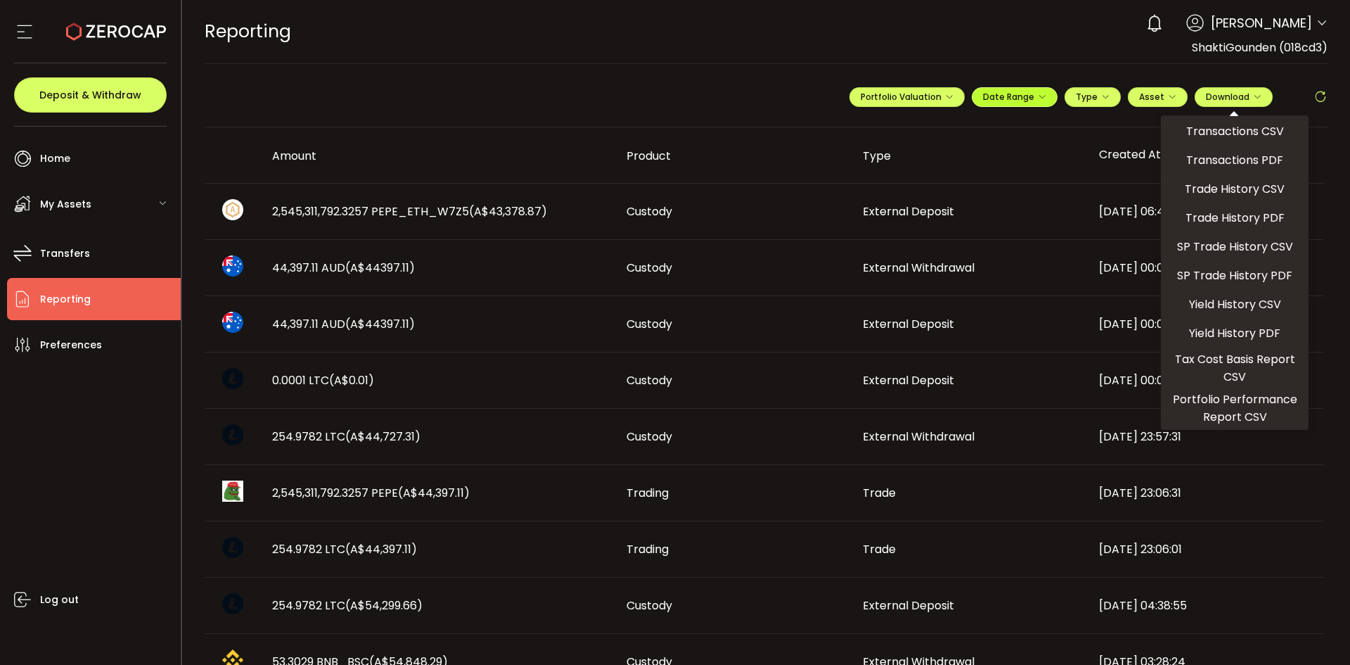
click at [1007, 99] on span "Date Range" at bounding box center [1014, 97] width 63 height 12
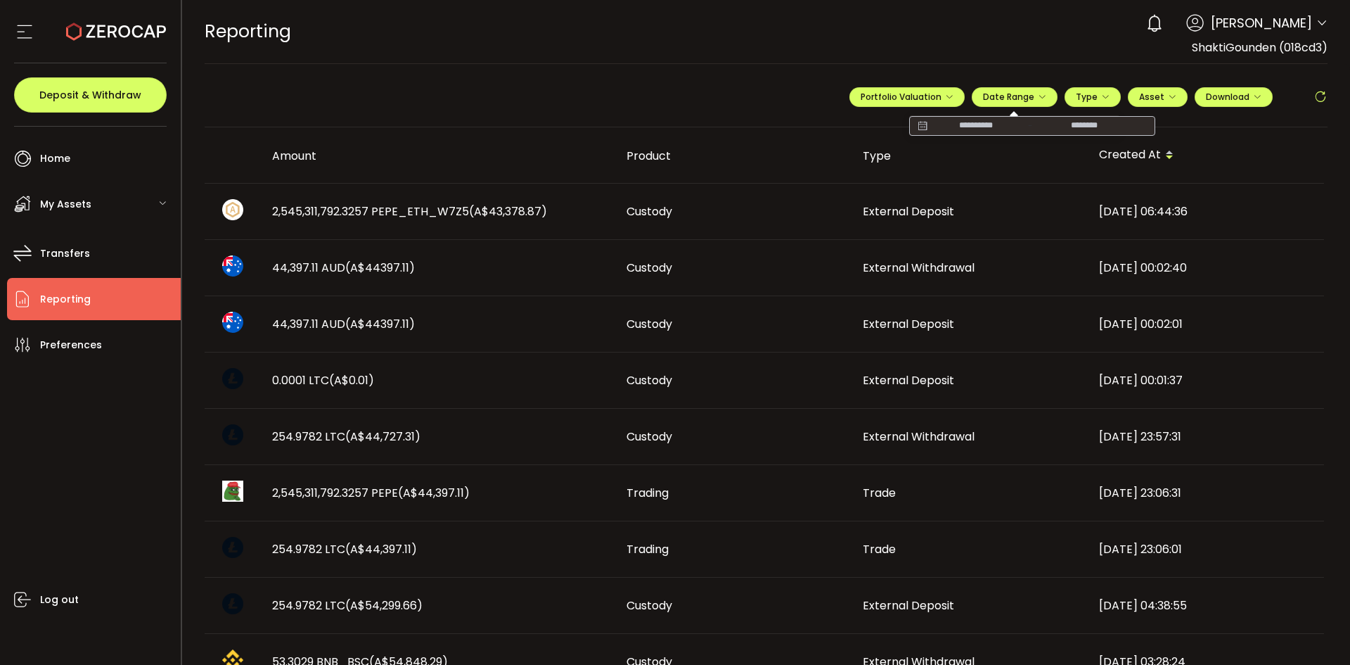
click at [918, 124] on icon at bounding box center [923, 126] width 18 height 14
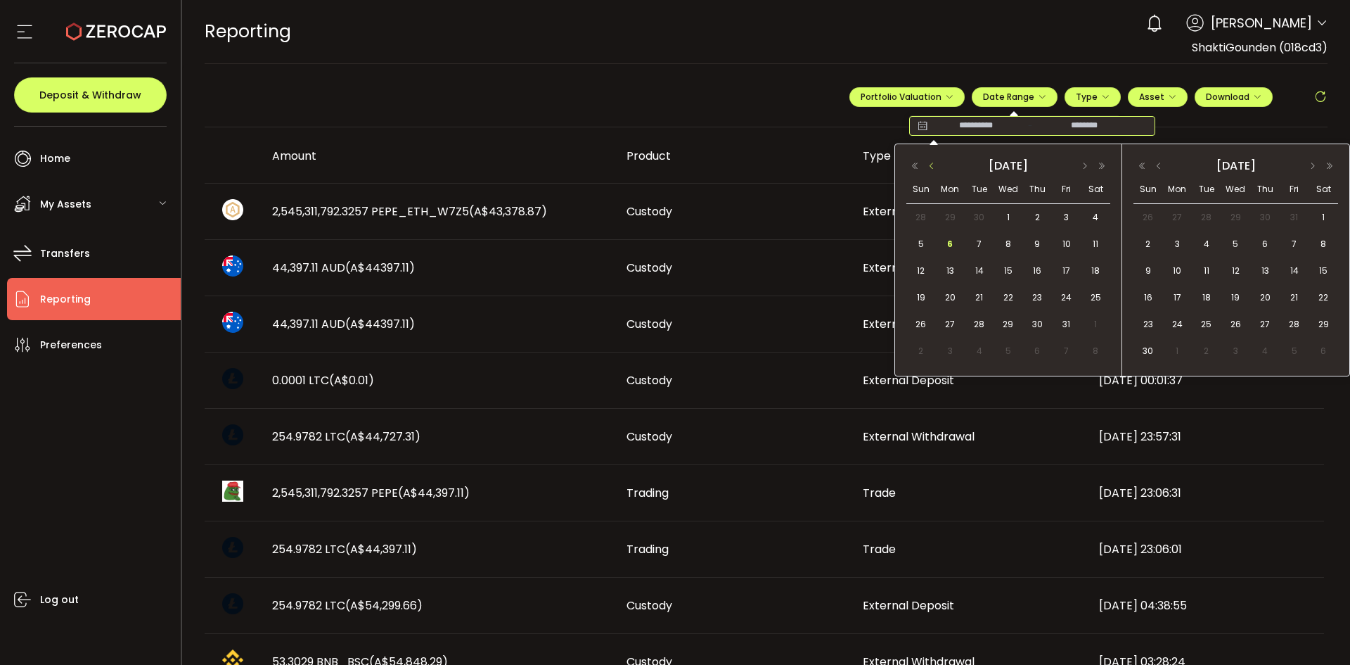
click at [930, 165] on button "button" at bounding box center [931, 166] width 17 height 10
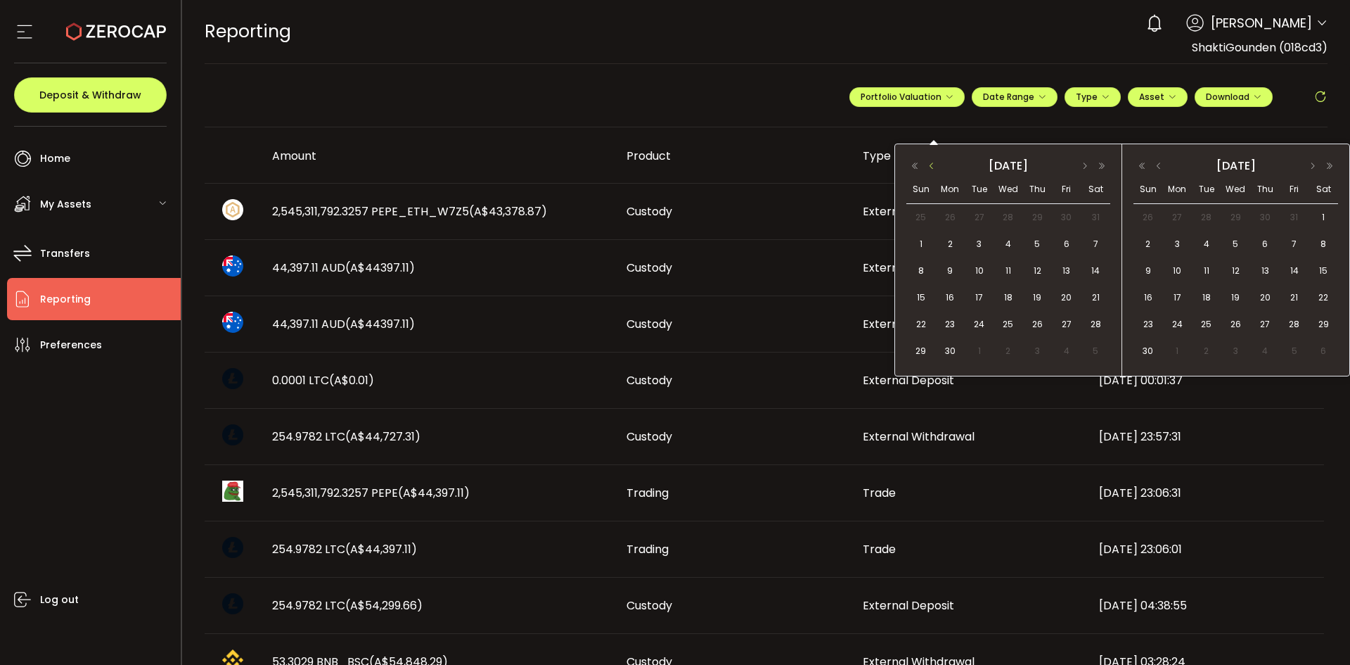
click at [930, 165] on button "button" at bounding box center [931, 166] width 17 height 10
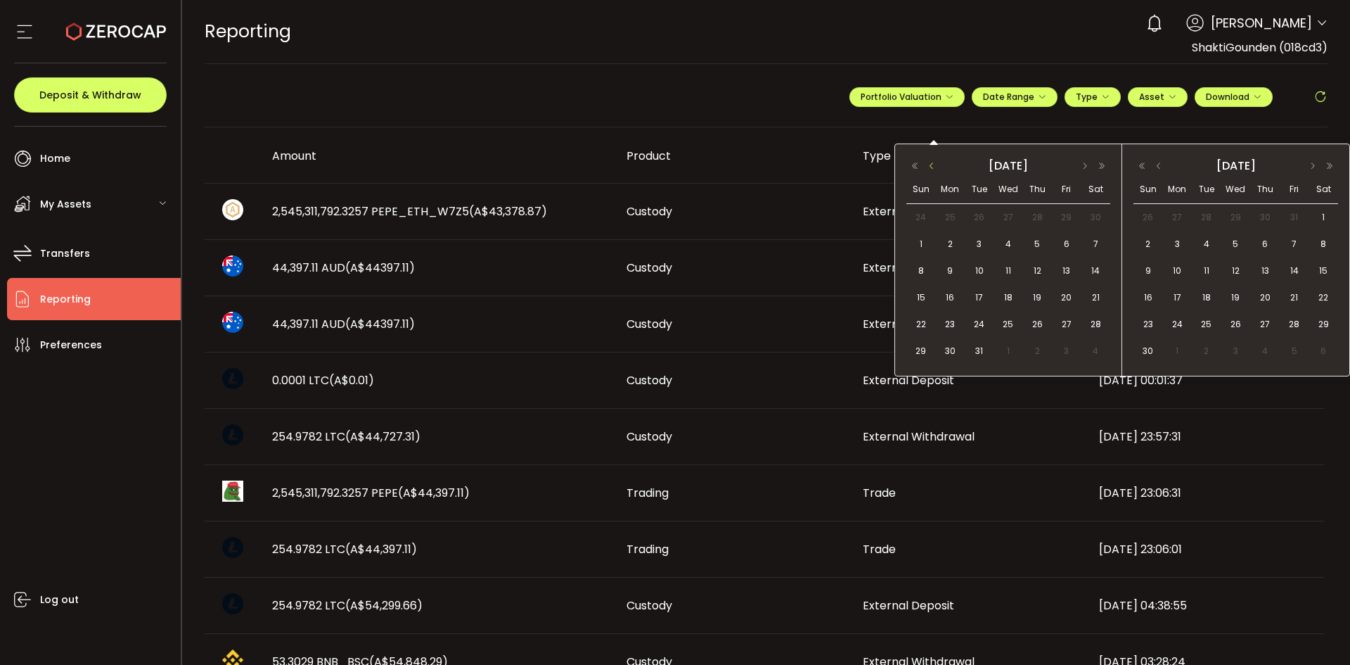
click at [930, 165] on button "button" at bounding box center [931, 166] width 17 height 10
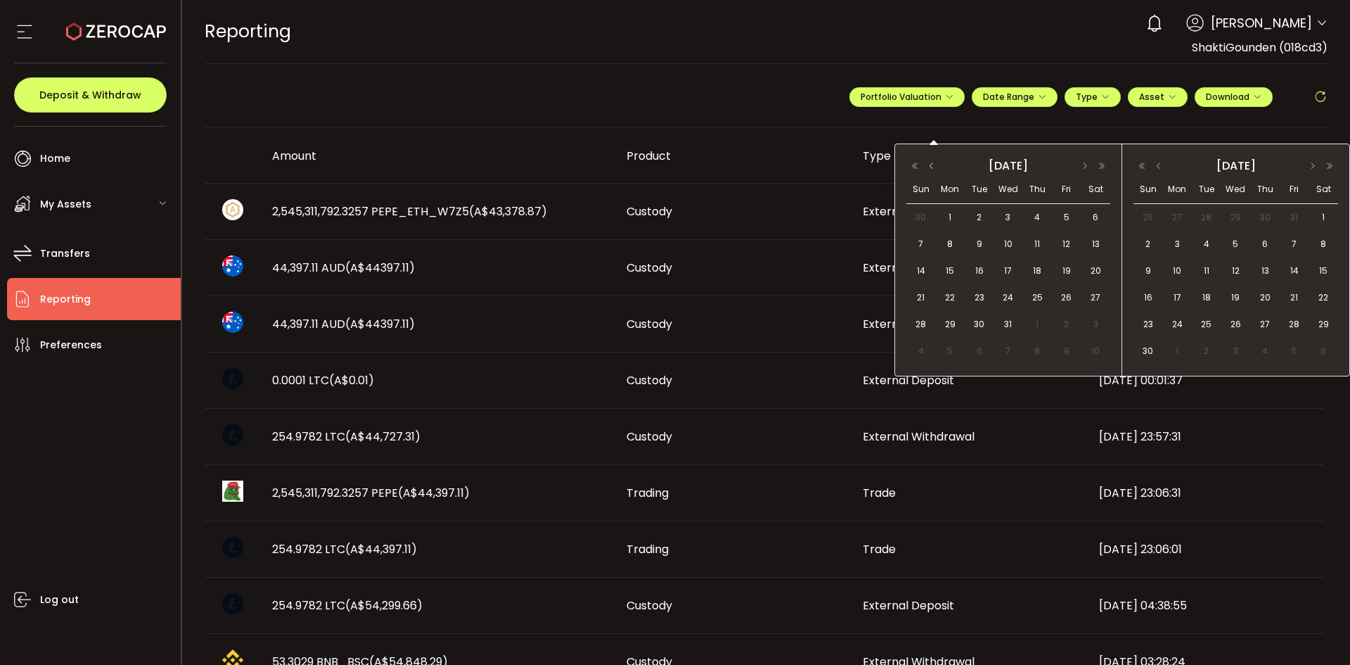
click at [930, 165] on button "button" at bounding box center [931, 166] width 17 height 10
click at [1087, 169] on button "button" at bounding box center [1085, 166] width 17 height 10
click at [923, 350] on span "30" at bounding box center [921, 351] width 17 height 17
click at [1312, 167] on button "button" at bounding box center [1313, 166] width 17 height 10
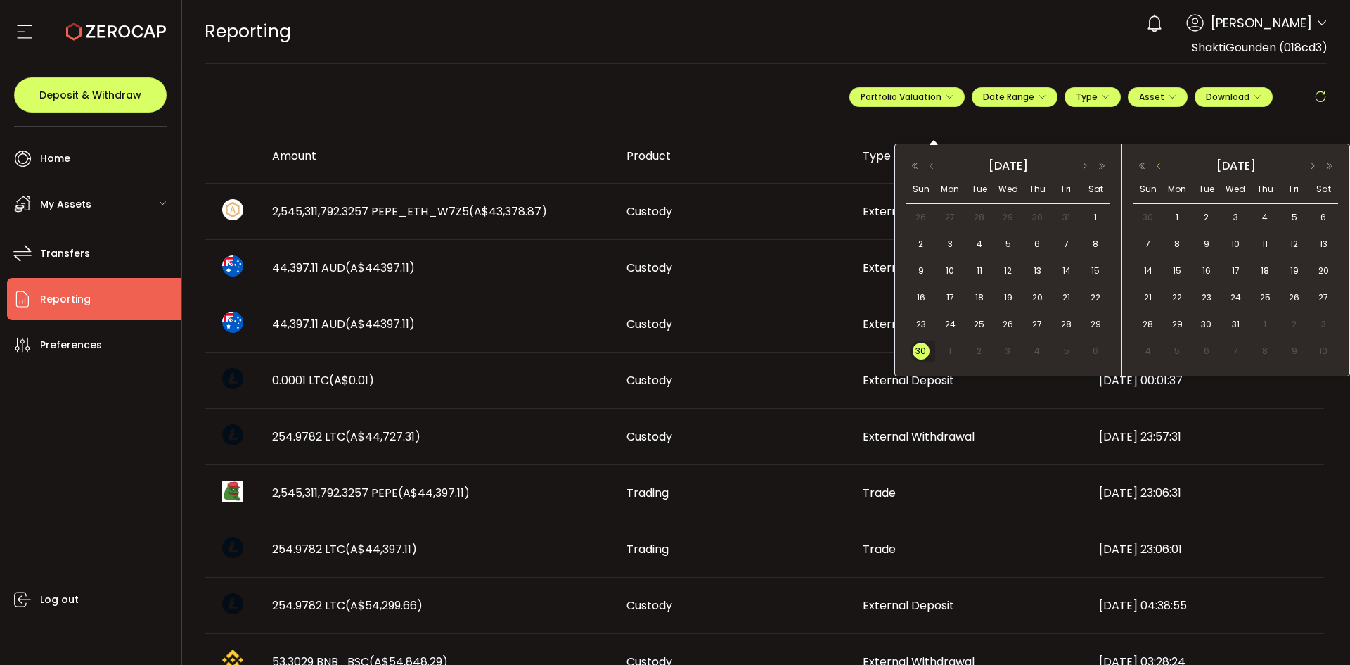
click at [1160, 169] on button "button" at bounding box center [1159, 166] width 17 height 10
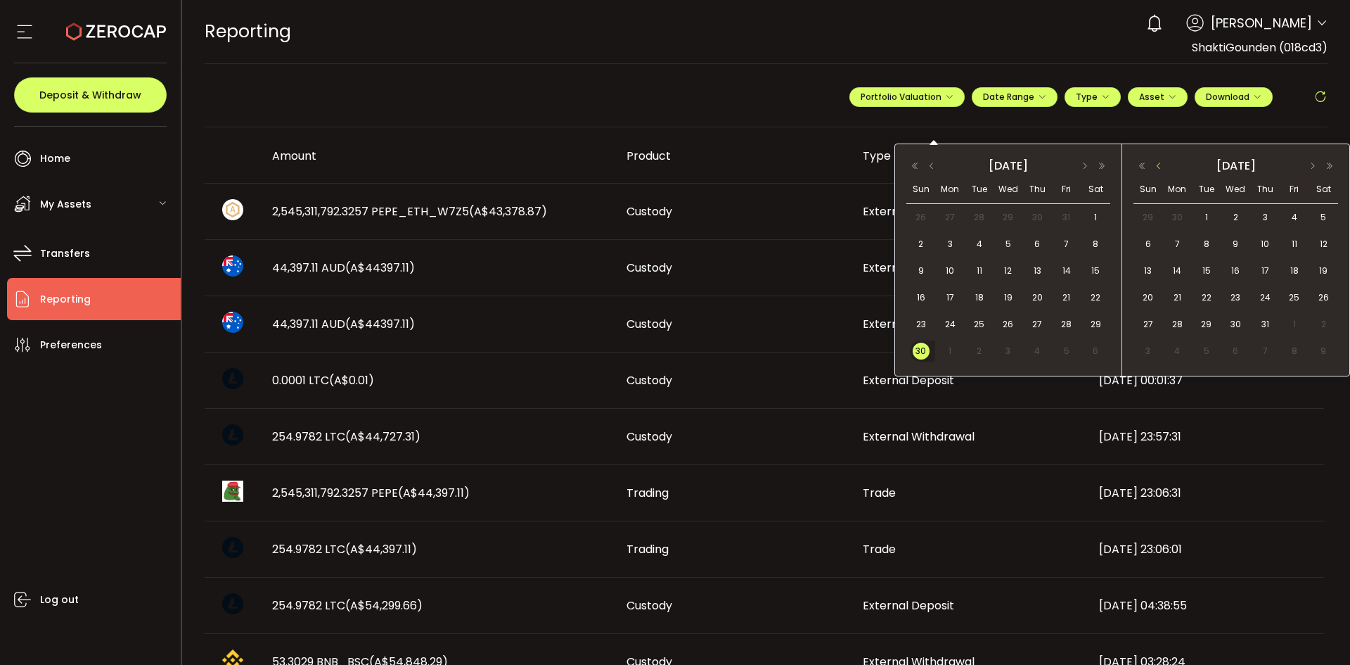
click at [1160, 169] on button "button" at bounding box center [1159, 166] width 17 height 10
click at [1177, 353] on span "30" at bounding box center [1177, 351] width 17 height 17
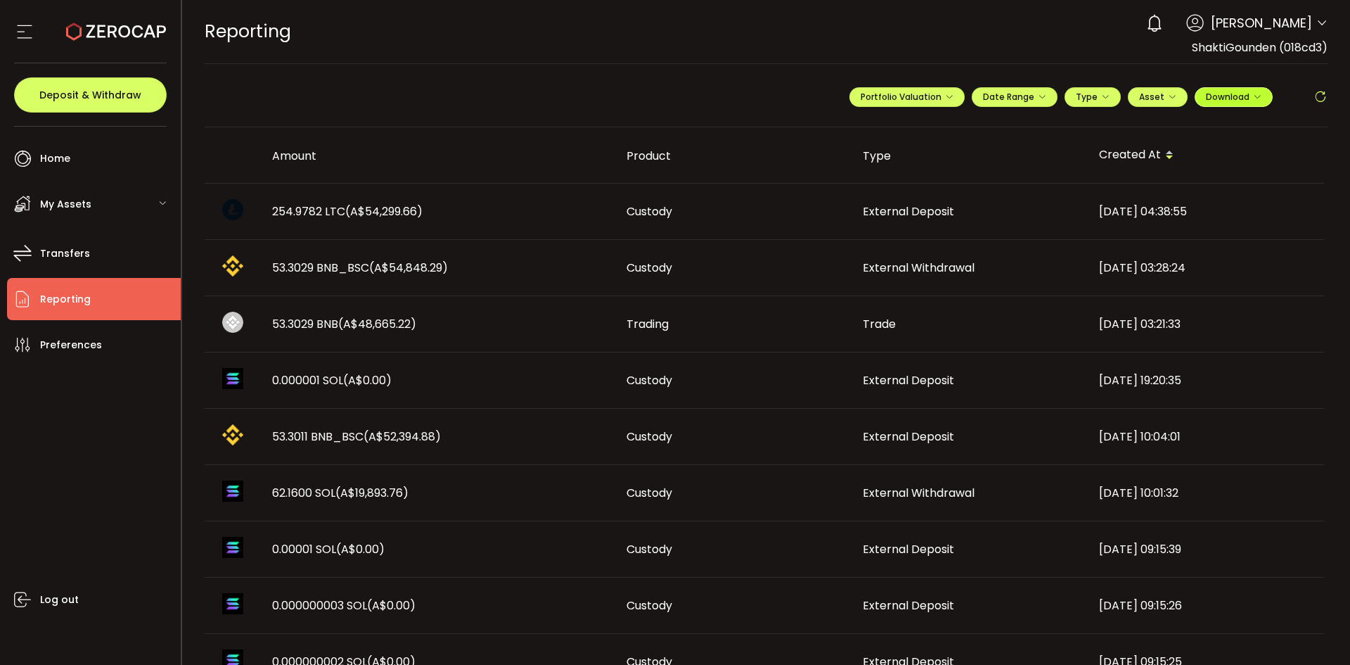
click at [1253, 98] on icon "button" at bounding box center [1257, 97] width 8 height 8
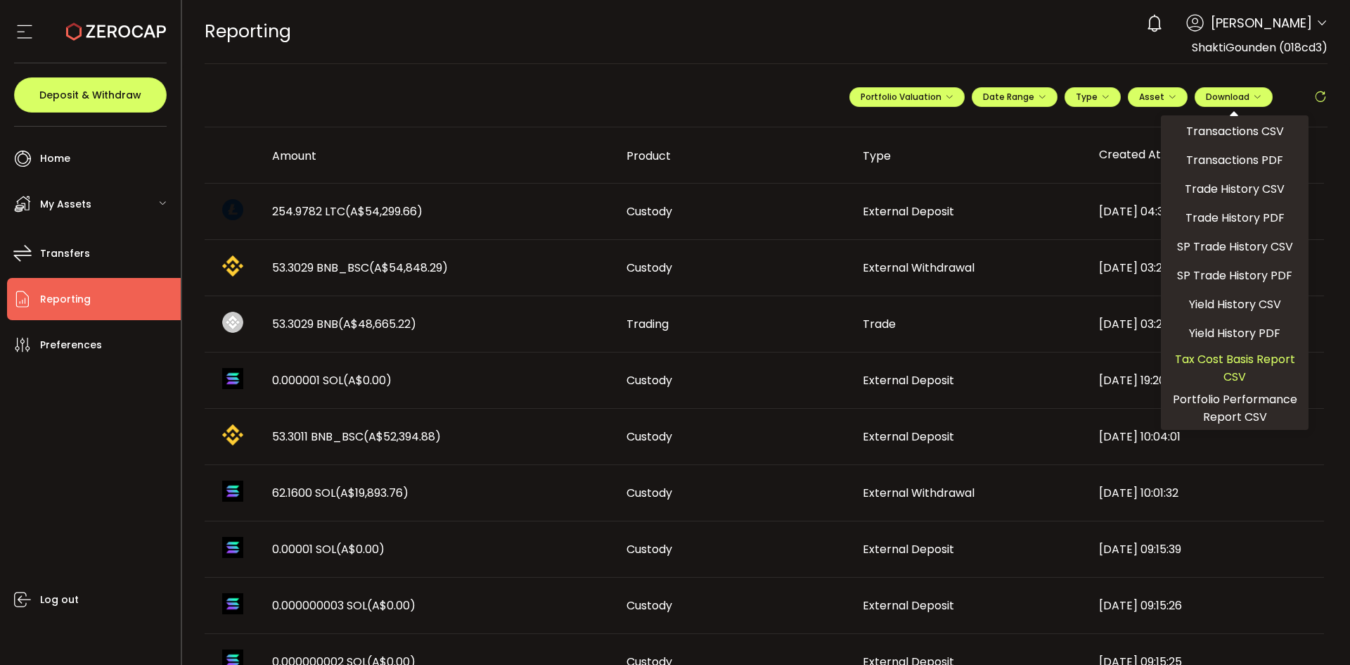
click at [1228, 367] on span "Tax Cost Basis Report CSV" at bounding box center [1235, 367] width 136 height 35
click at [1234, 373] on span "Tax Cost Basis Report CSV" at bounding box center [1235, 367] width 136 height 35
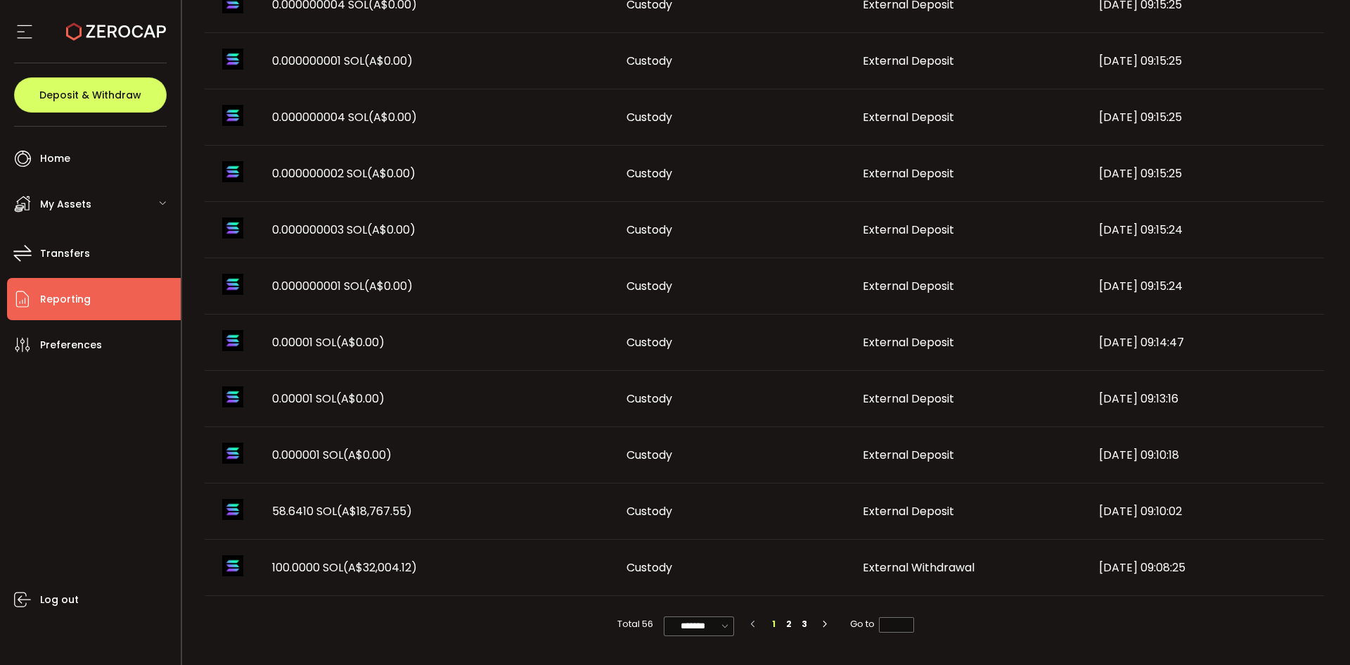
scroll to position [715, 0]
click at [792, 620] on li "2" at bounding box center [788, 622] width 15 height 15
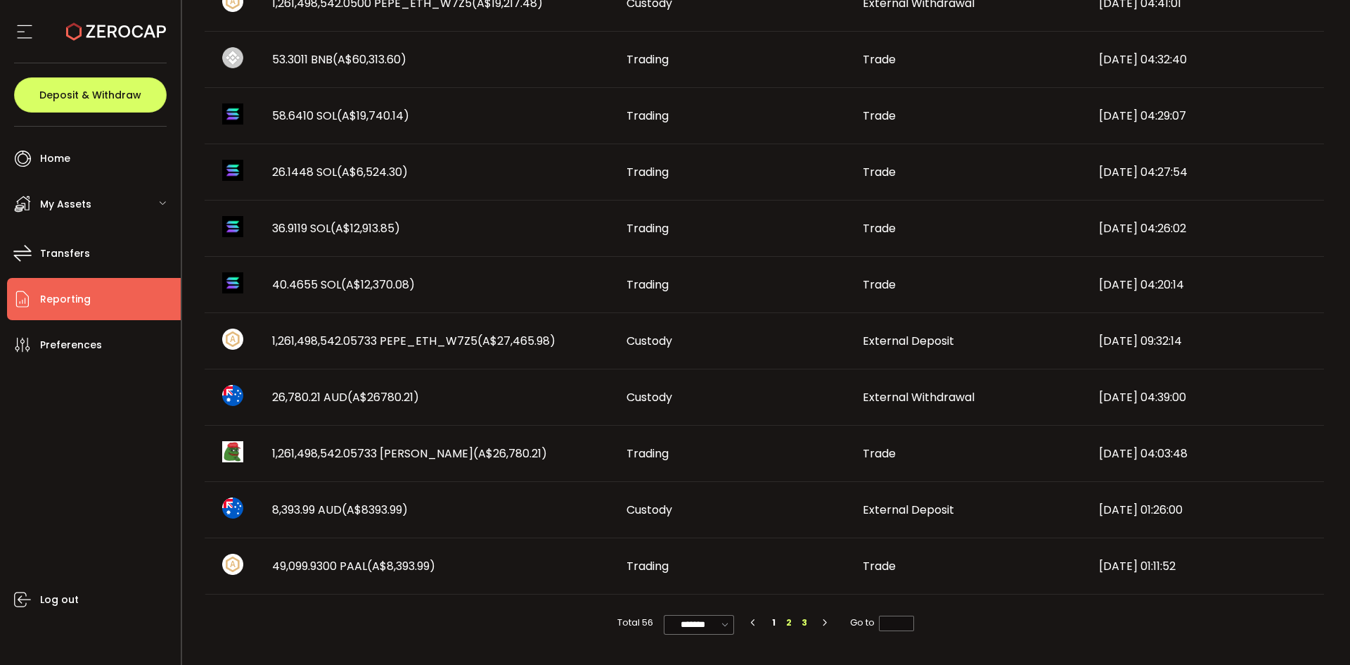
click at [803, 622] on li "3" at bounding box center [804, 622] width 15 height 15
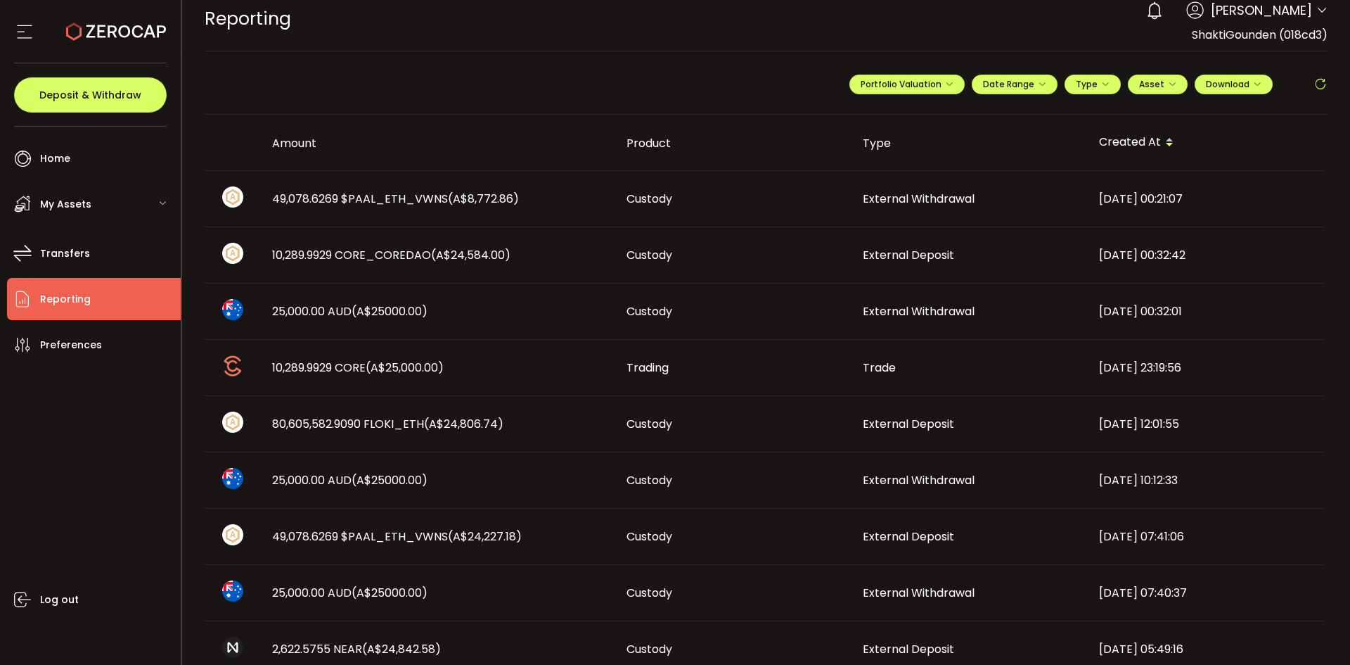
scroll to position [0, 0]
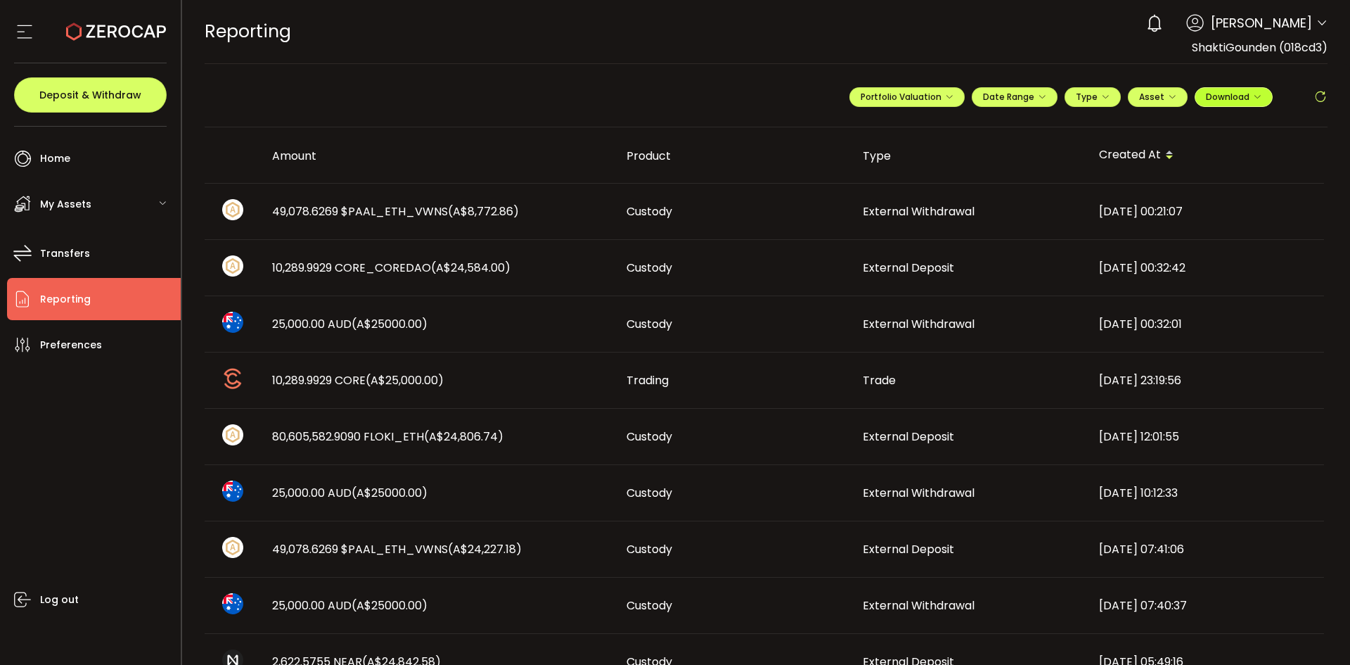
click at [1255, 96] on icon "button" at bounding box center [1257, 97] width 8 height 8
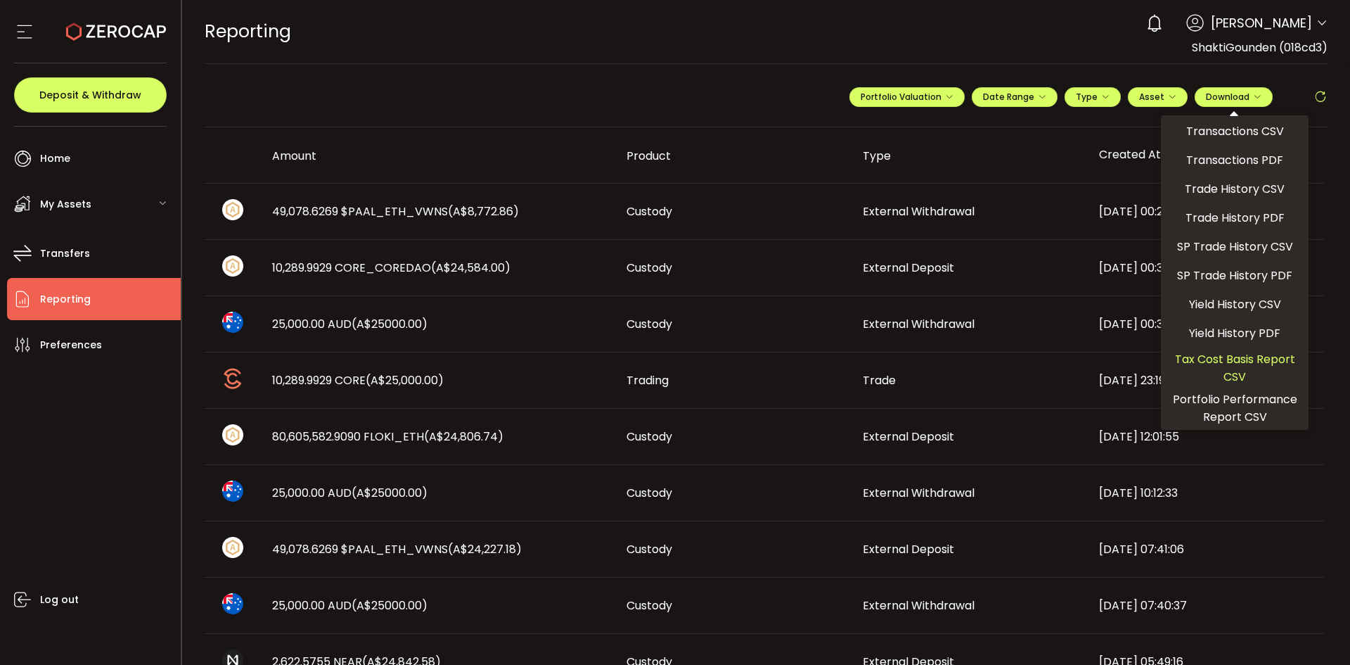
click at [1225, 376] on span "Tax Cost Basis Report CSV" at bounding box center [1235, 367] width 136 height 35
click at [1236, 371] on span "Tax Cost Basis Report CSV" at bounding box center [1235, 367] width 136 height 35
click at [1023, 95] on span "Date Range" at bounding box center [1014, 97] width 63 height 12
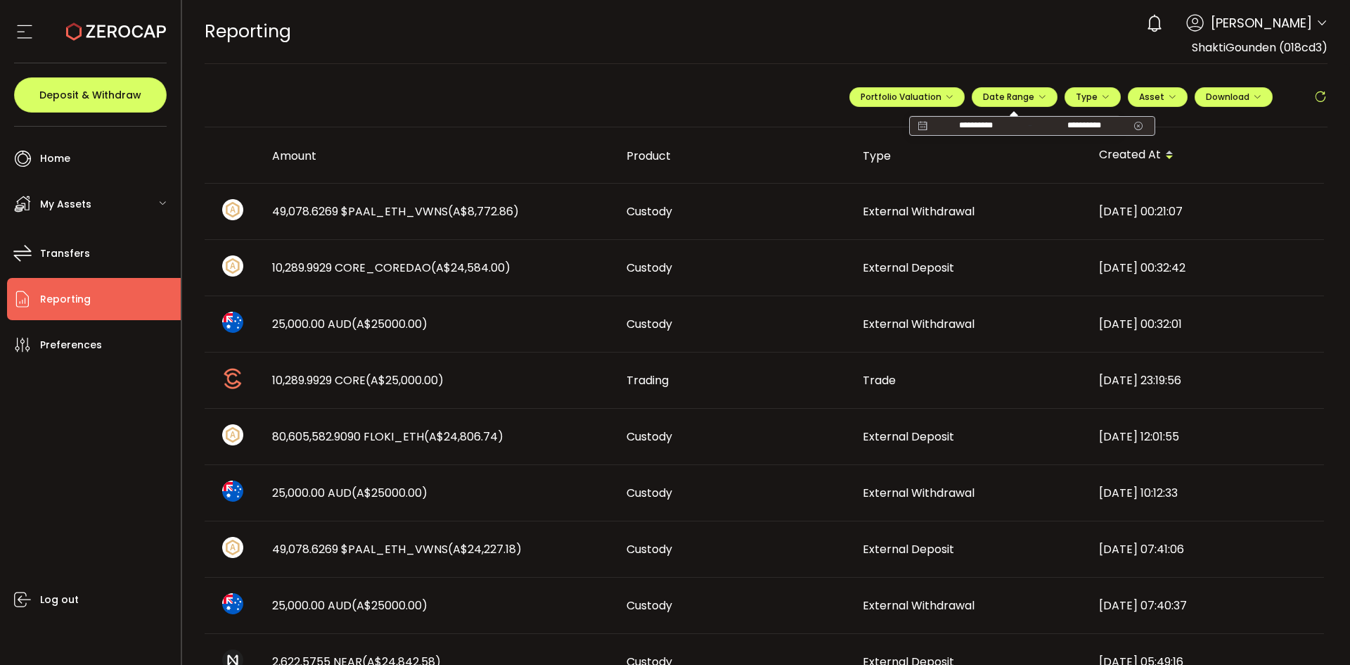
click at [916, 122] on icon at bounding box center [923, 126] width 18 height 14
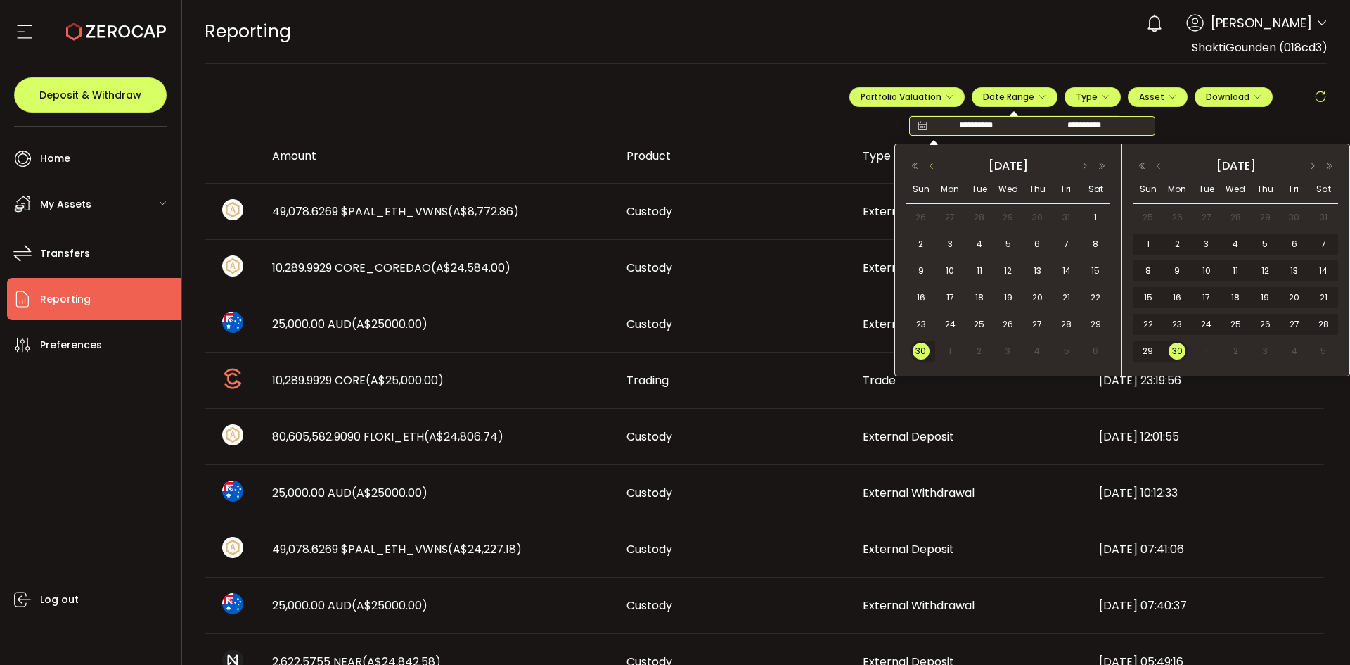
click at [935, 165] on button "button" at bounding box center [931, 166] width 17 height 10
click at [1070, 212] on span "1" at bounding box center [1066, 217] width 17 height 17
click at [1070, 215] on span "1" at bounding box center [1066, 217] width 17 height 17
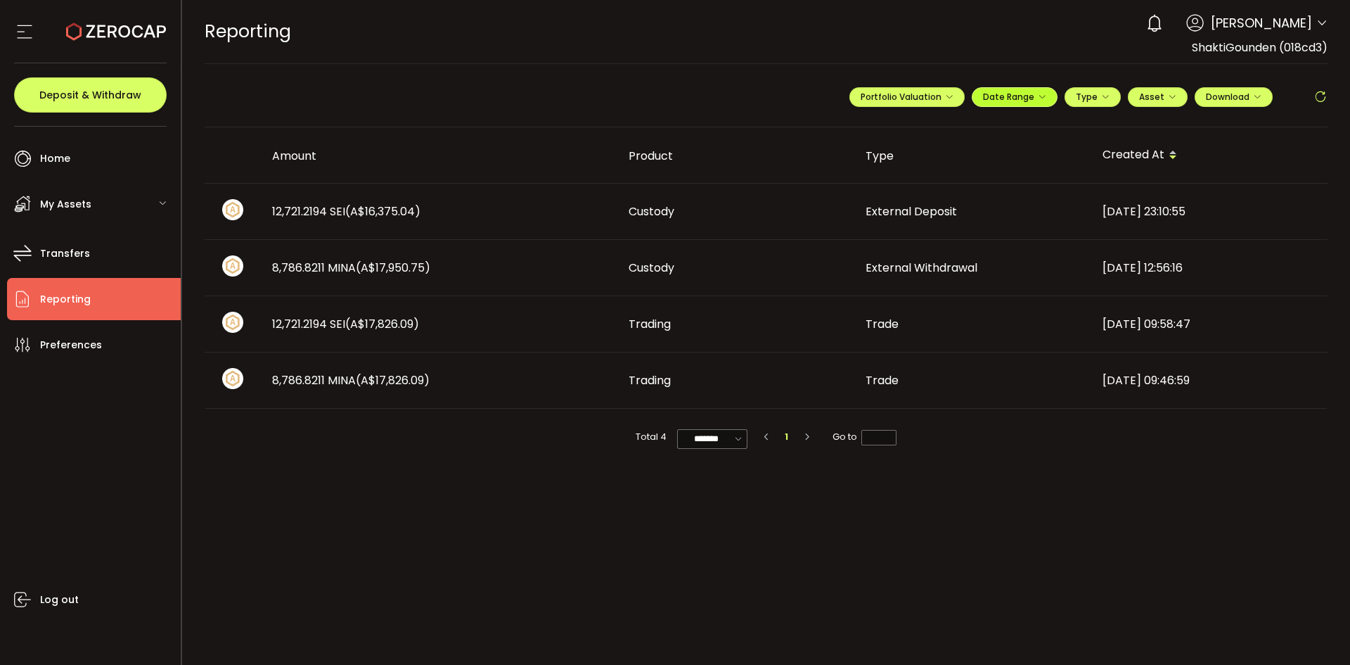
click at [1039, 95] on icon "button" at bounding box center [1042, 97] width 8 height 8
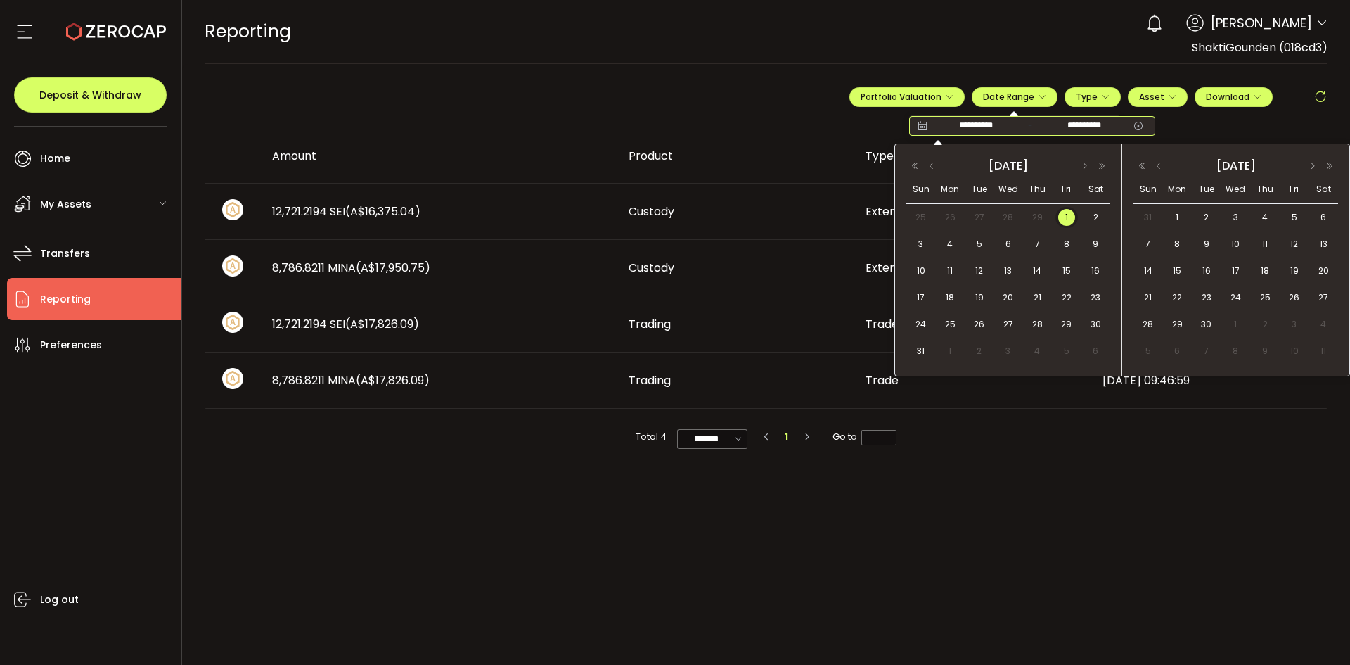
click at [1087, 121] on input "**********" at bounding box center [1084, 126] width 90 height 14
click at [1314, 165] on button "button" at bounding box center [1313, 166] width 17 height 10
click at [1335, 163] on button "button" at bounding box center [1329, 166] width 17 height 10
click at [1312, 164] on button "button" at bounding box center [1313, 166] width 17 height 10
click at [1180, 350] on span "30" at bounding box center [1177, 351] width 17 height 17
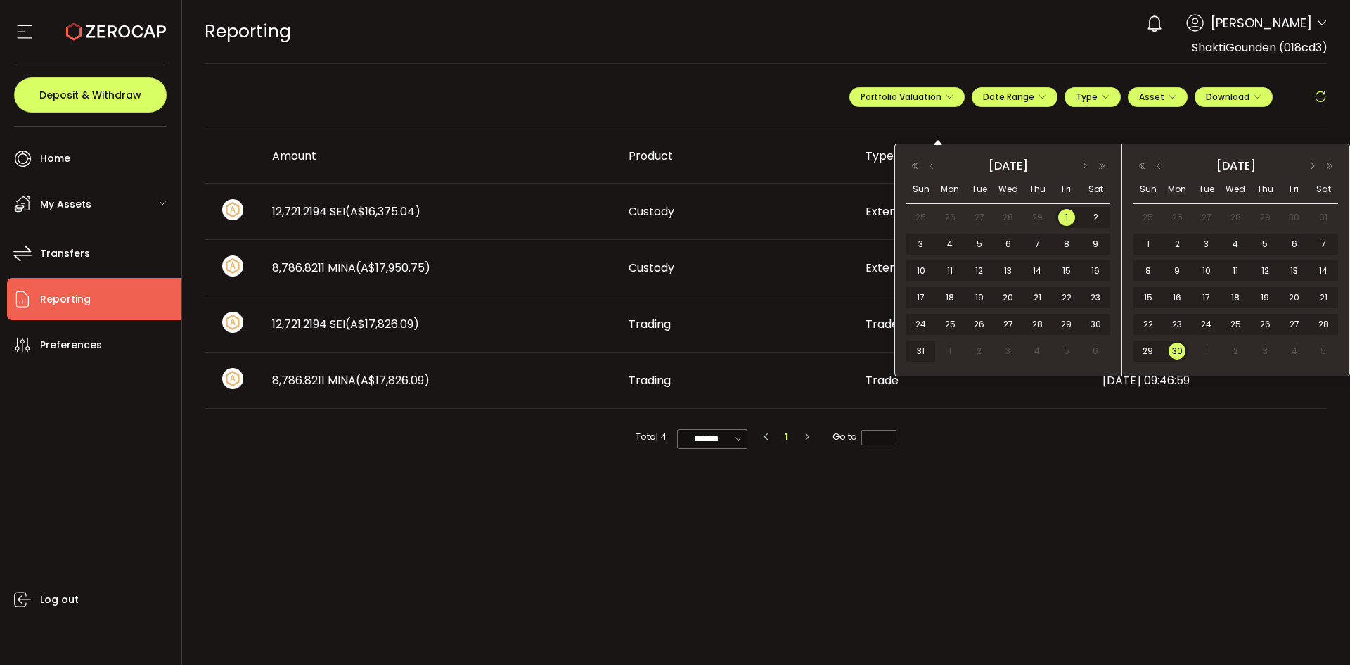
click at [1074, 215] on span "1" at bounding box center [1066, 217] width 17 height 17
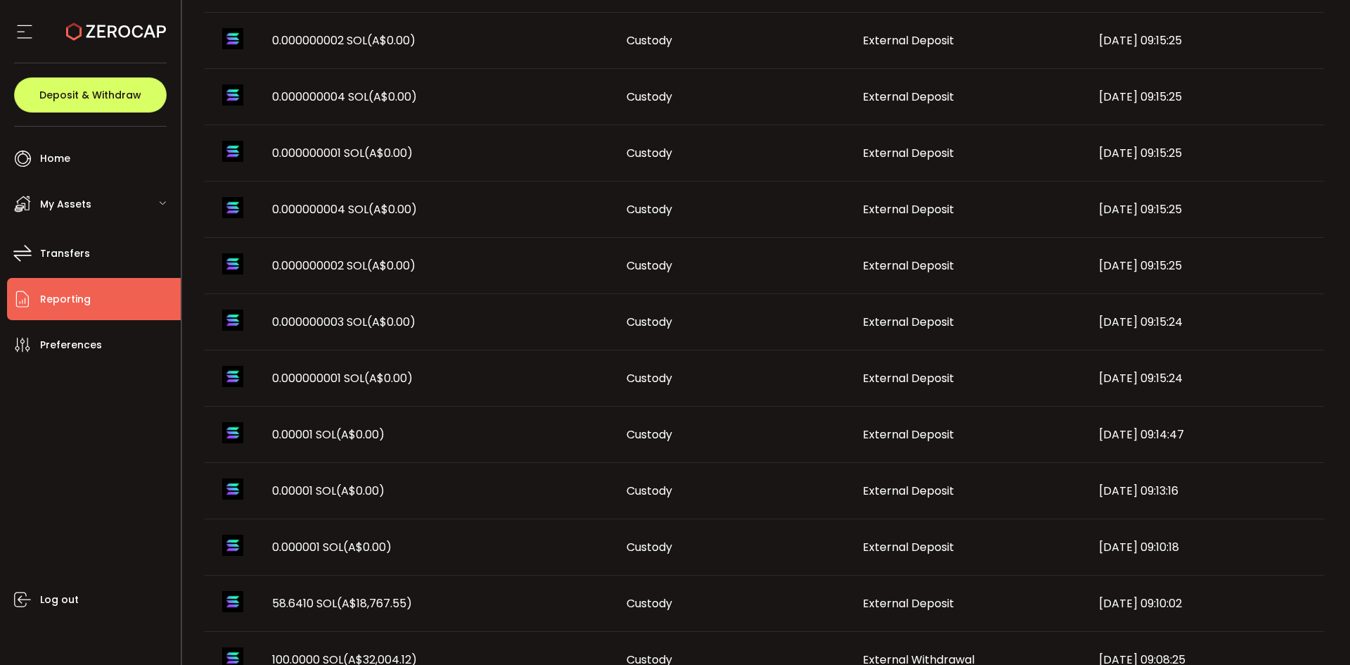
scroll to position [715, 0]
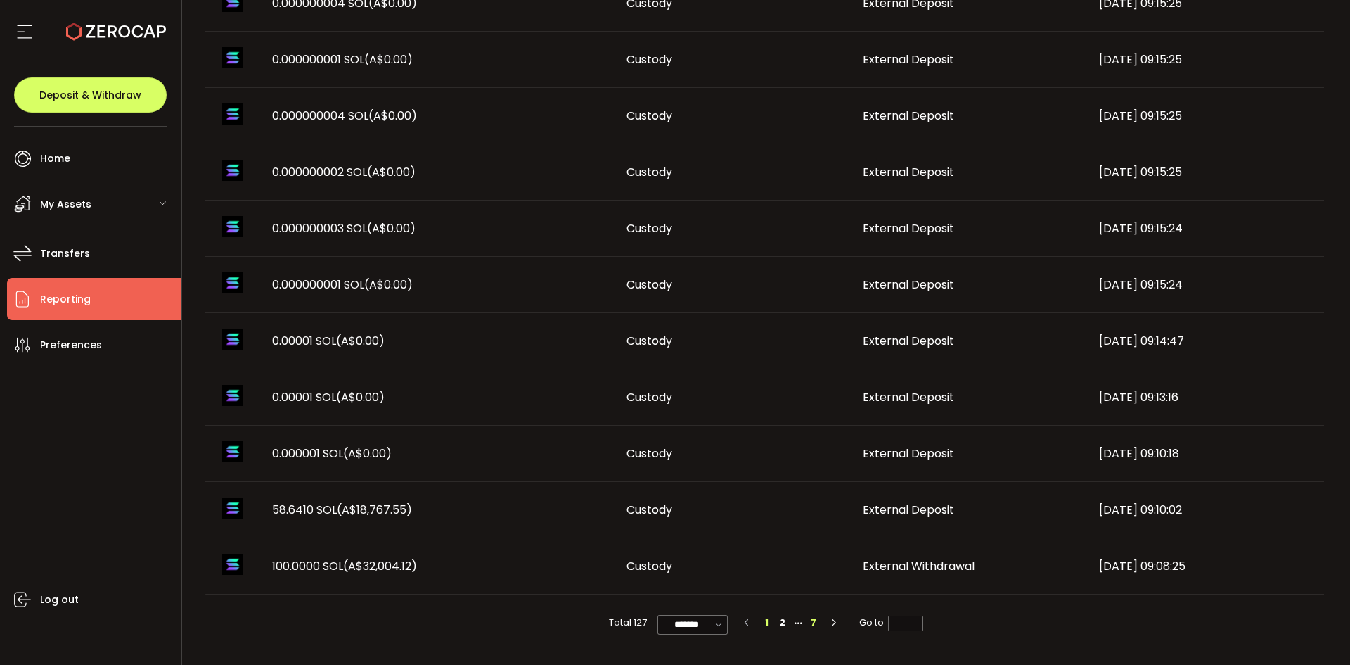
click at [810, 615] on li "7" at bounding box center [813, 622] width 15 height 15
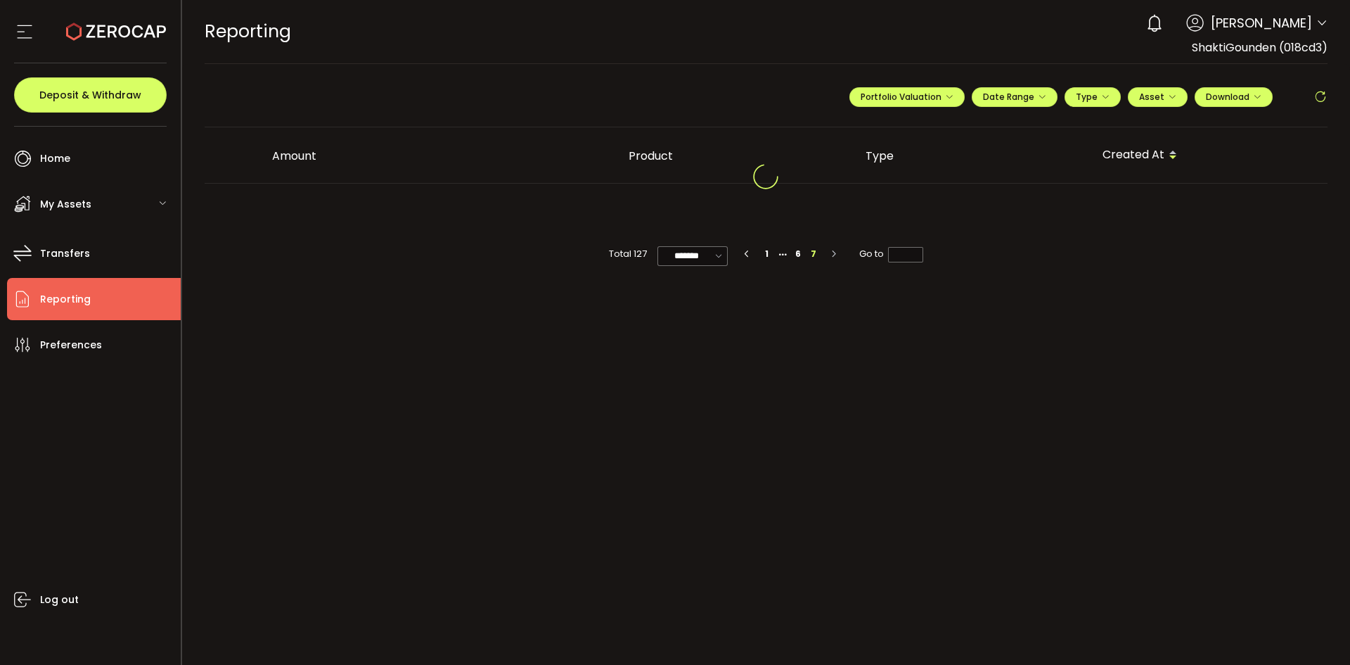
scroll to position [0, 0]
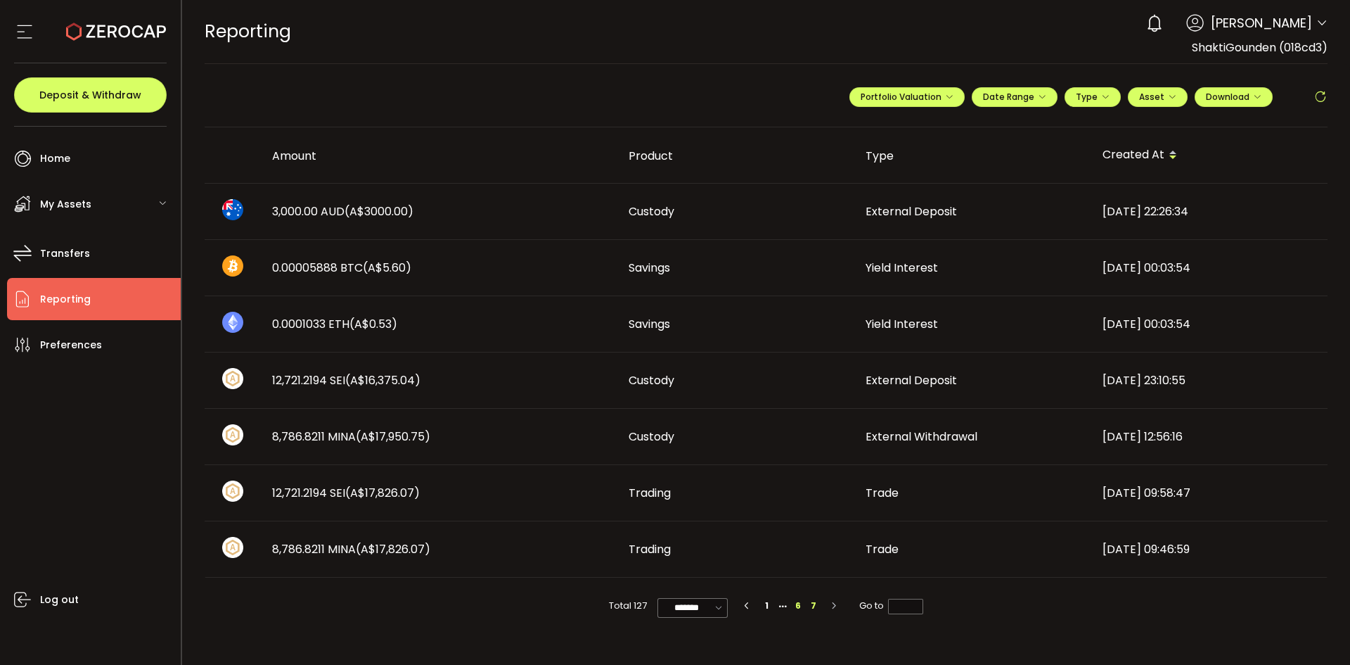
click at [802, 606] on li "6" at bounding box center [798, 605] width 15 height 15
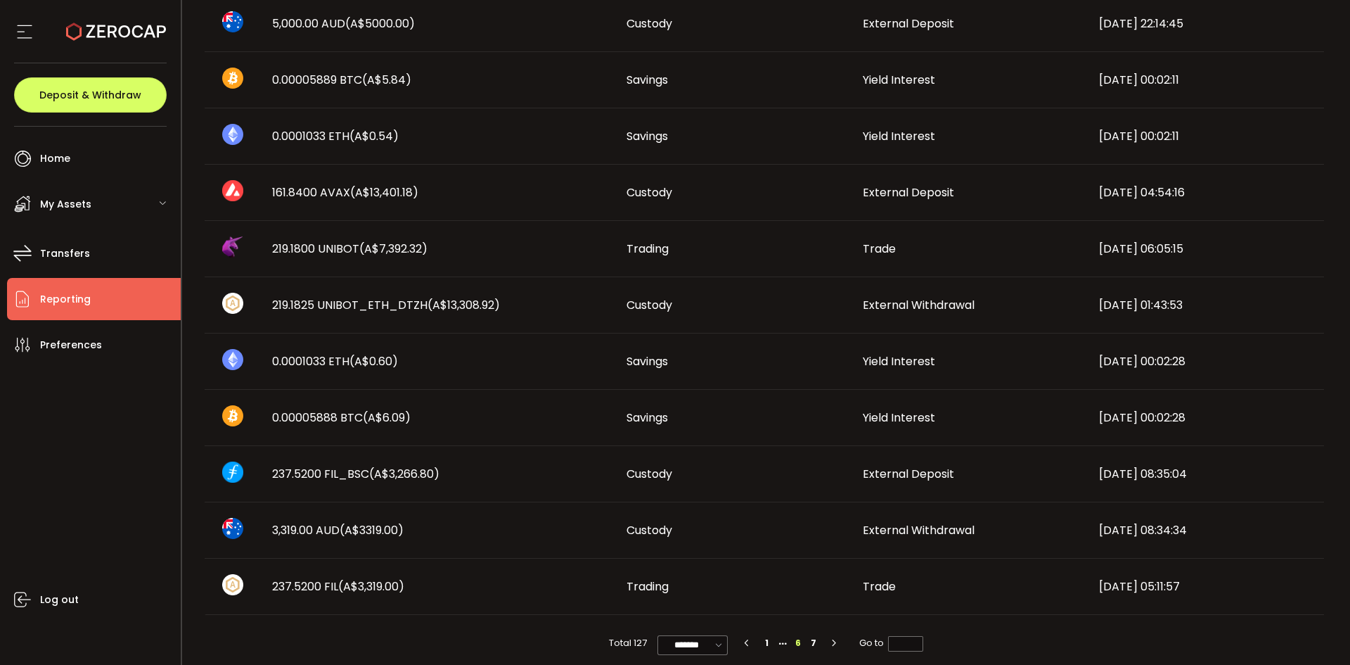
scroll to position [715, 0]
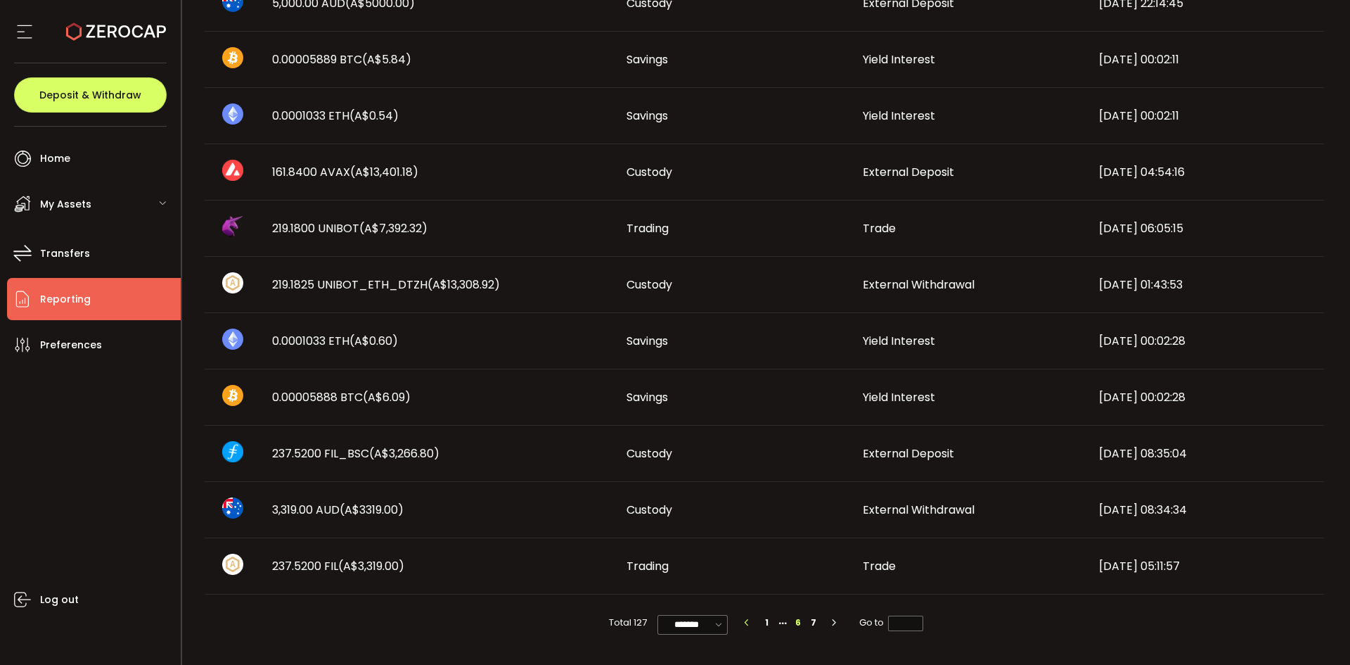
click at [745, 621] on icon "button" at bounding box center [747, 622] width 8 height 8
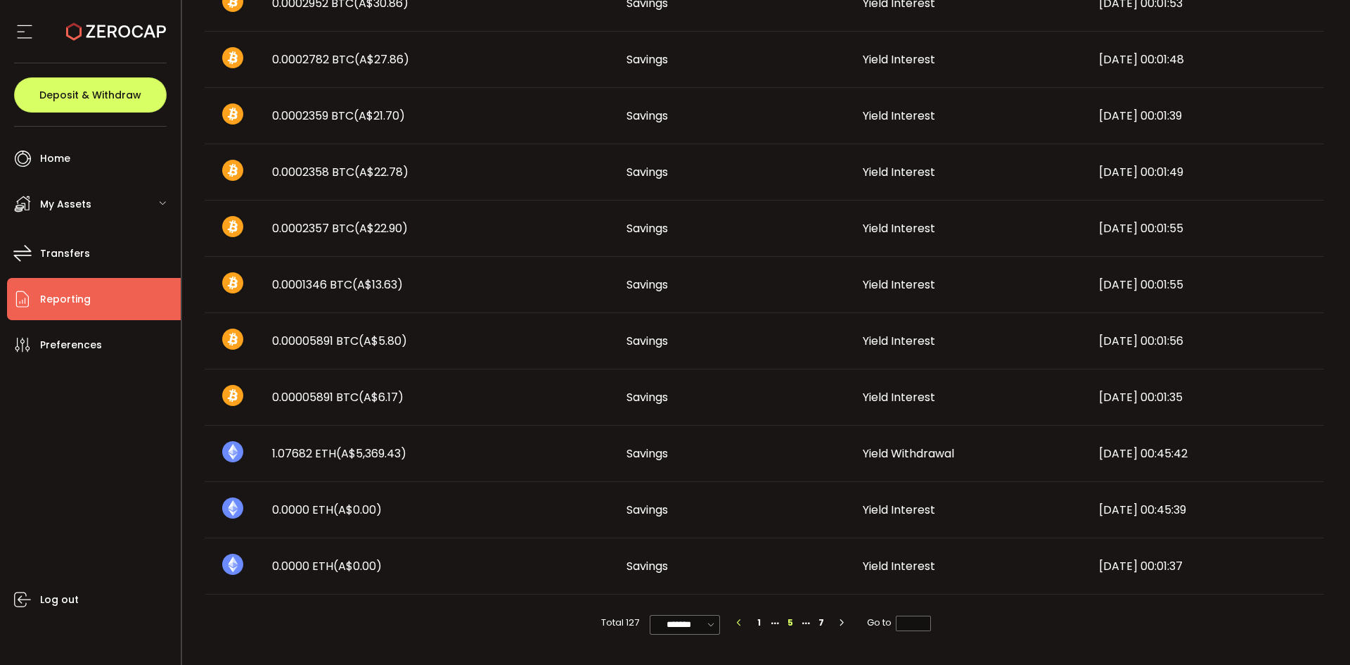
click at [737, 622] on icon "button" at bounding box center [739, 622] width 8 height 8
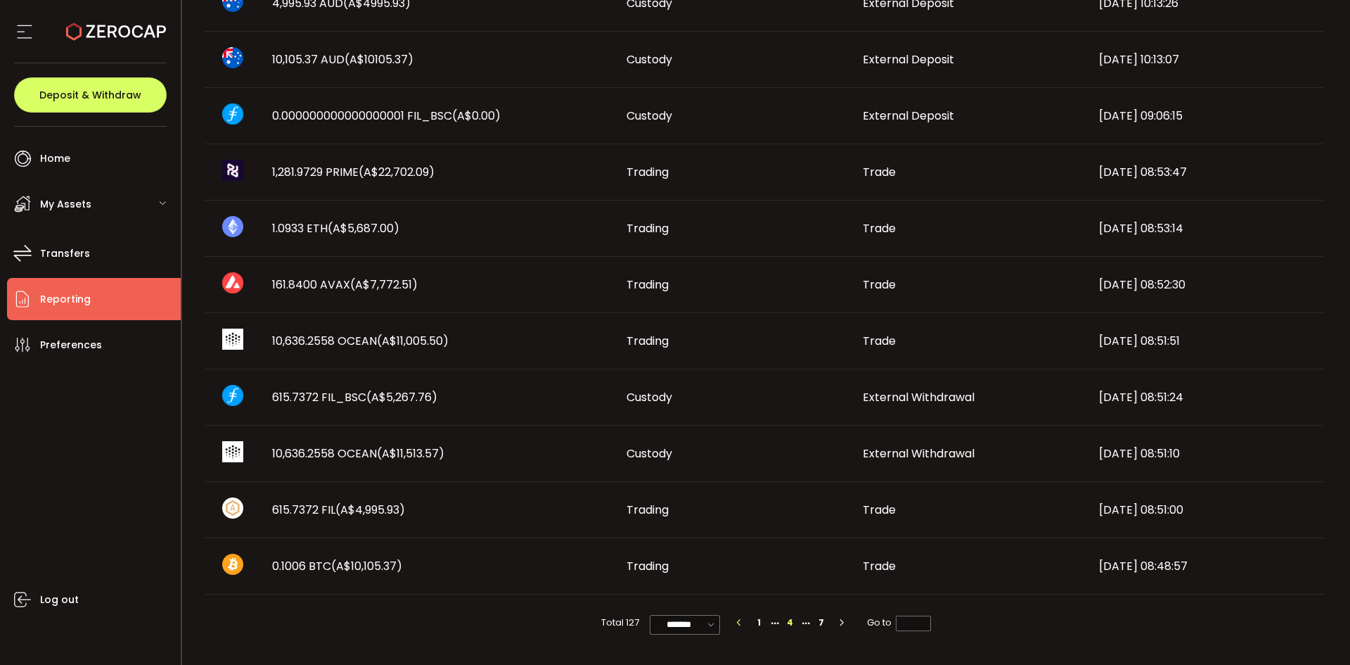
click at [738, 625] on icon "button" at bounding box center [739, 622] width 8 height 8
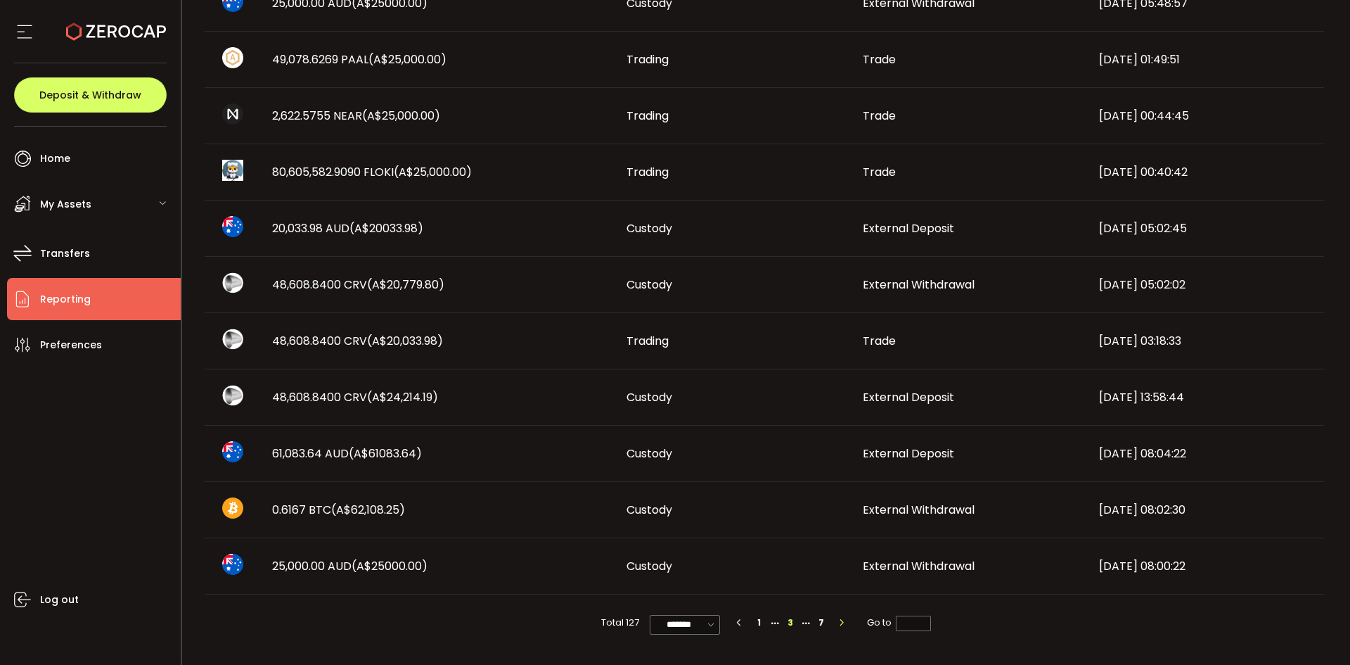
click at [842, 624] on icon "button" at bounding box center [842, 622] width 8 height 8
type input "*"
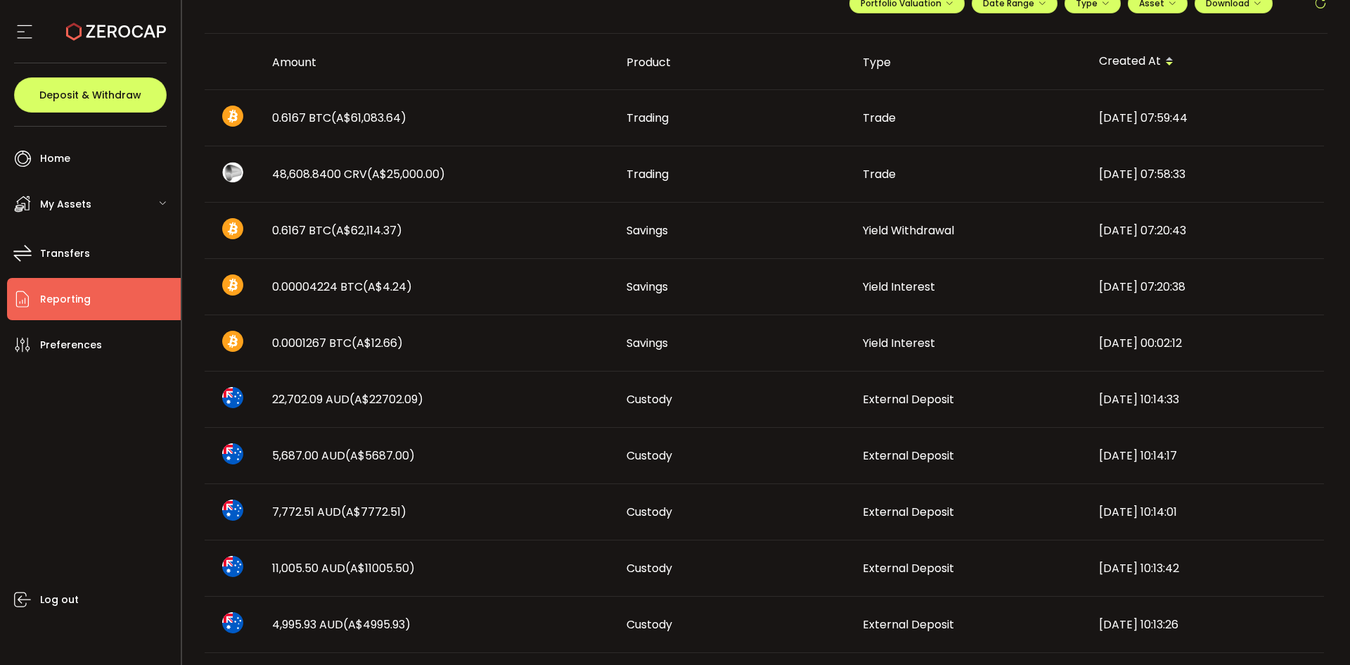
scroll to position [0, 0]
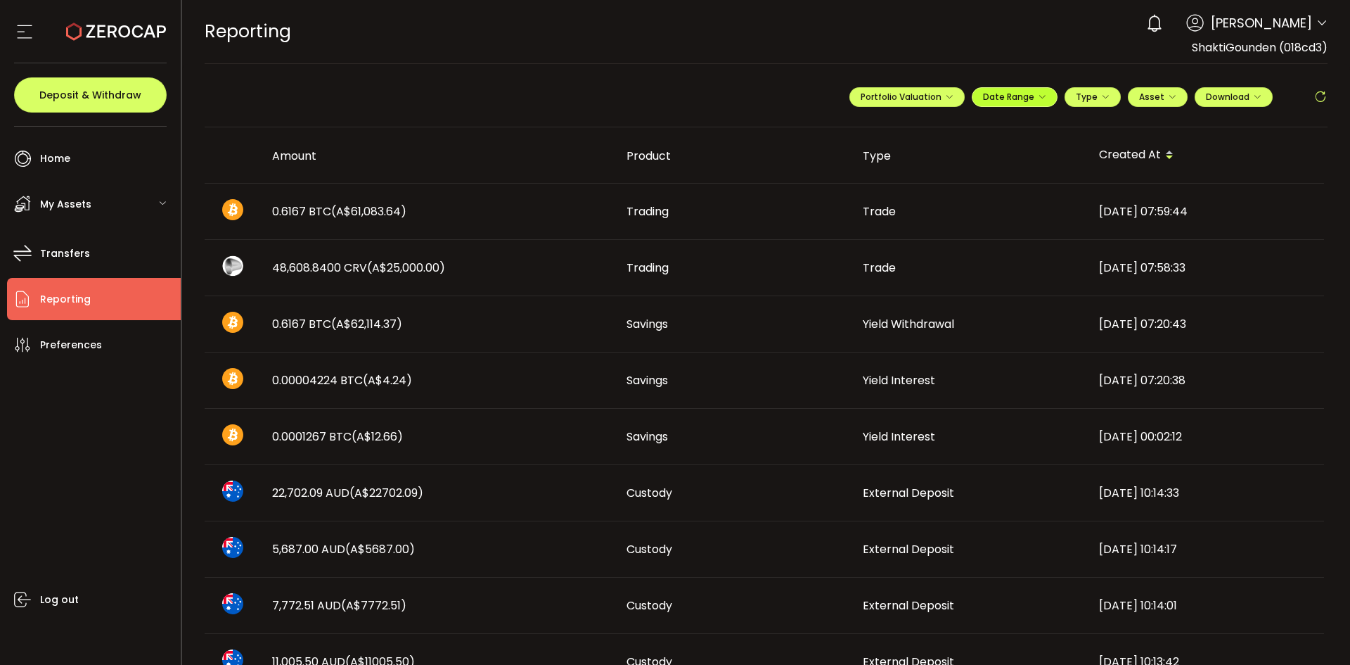
click at [1045, 98] on button "Date Range" at bounding box center [1015, 97] width 86 height 20
click at [960, 130] on input "**********" at bounding box center [976, 126] width 90 height 14
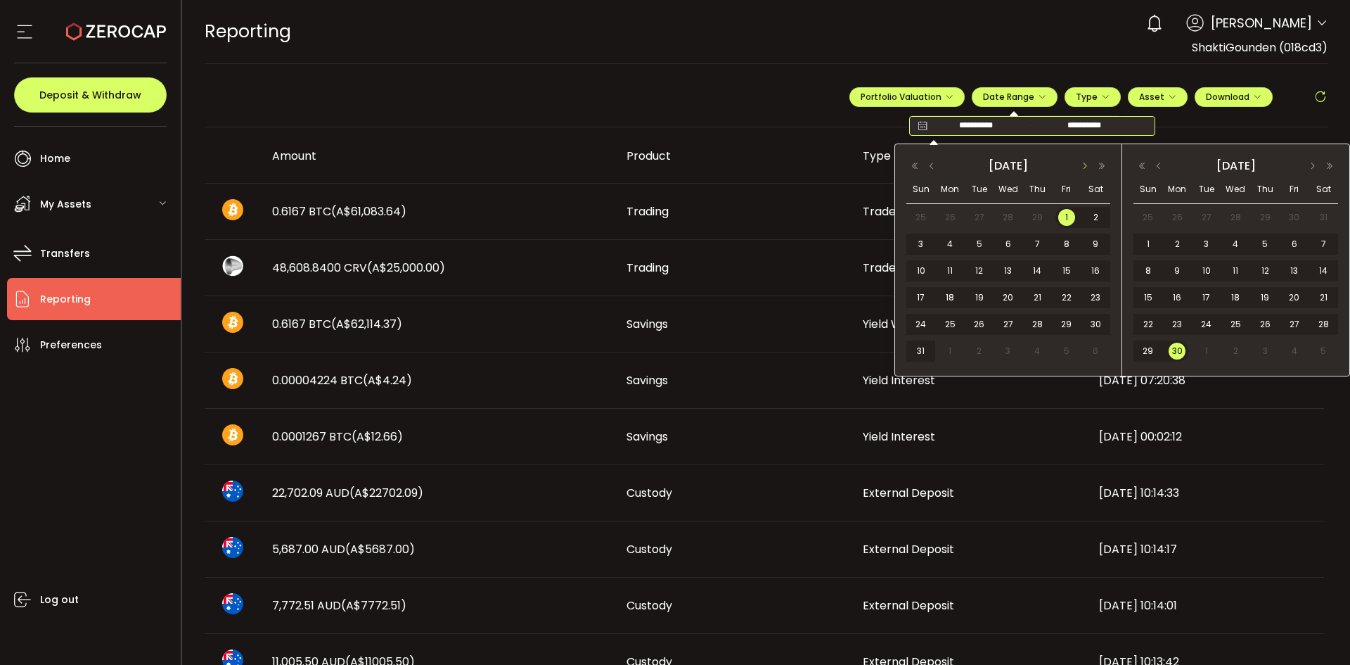
click at [1085, 162] on button "button" at bounding box center [1085, 166] width 17 height 10
click at [1037, 271] on span "13" at bounding box center [1037, 270] width 17 height 17
click at [1313, 16] on div "0 Shakti Gounden Account ShaktiGounden (018cd3) G&D Family Super Fund (1efce8) …" at bounding box center [1233, 23] width 188 height 31
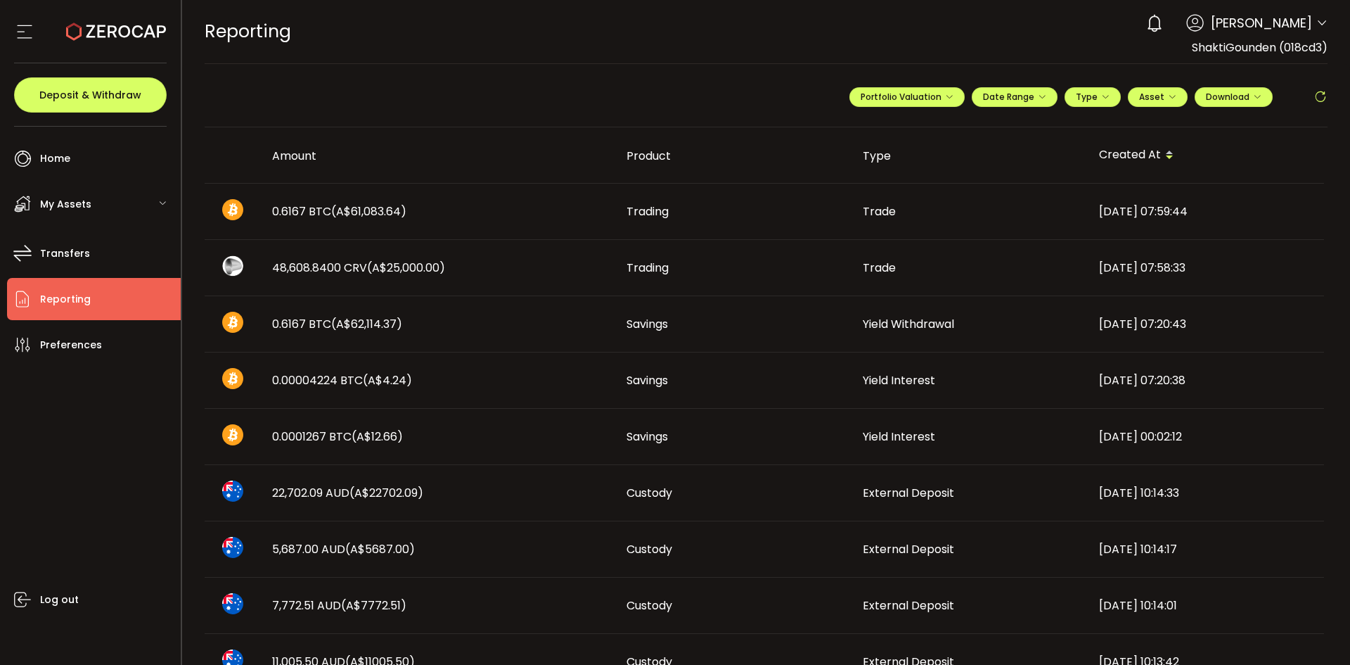
click at [1317, 22] on icon at bounding box center [1322, 23] width 11 height 11
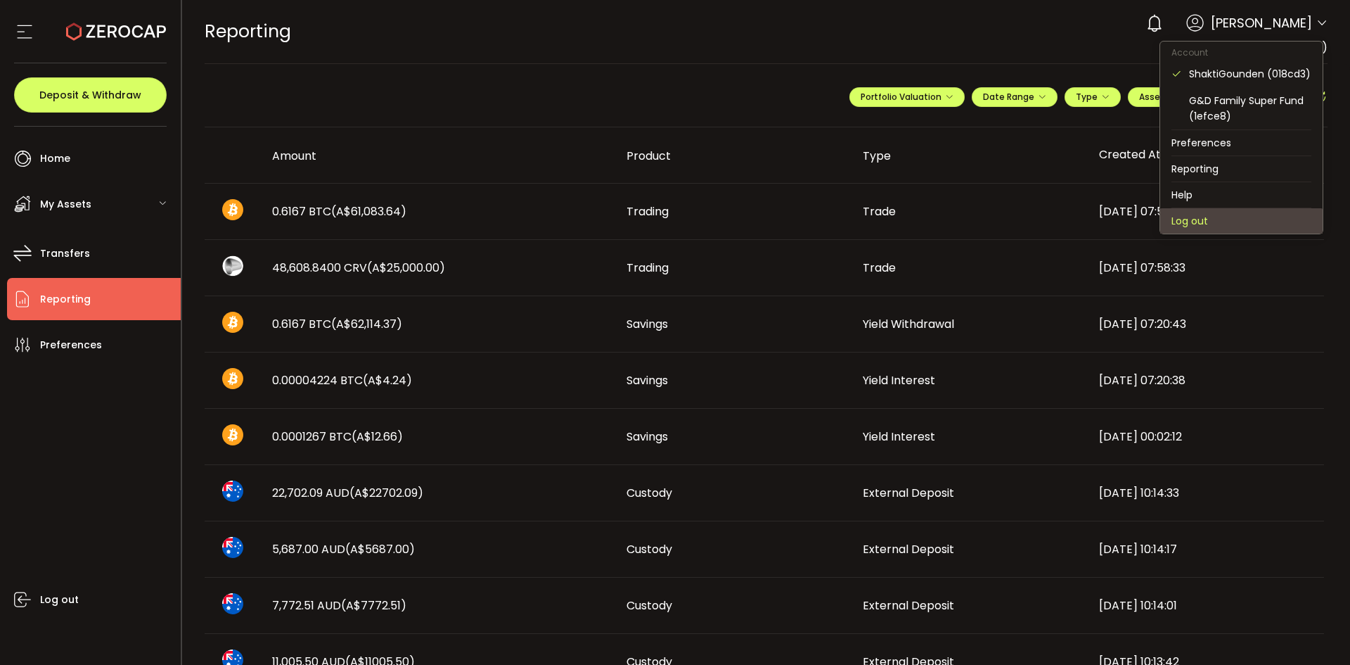
click at [1212, 219] on li "Log out" at bounding box center [1241, 220] width 162 height 25
